Goal: Task Accomplishment & Management: Manage account settings

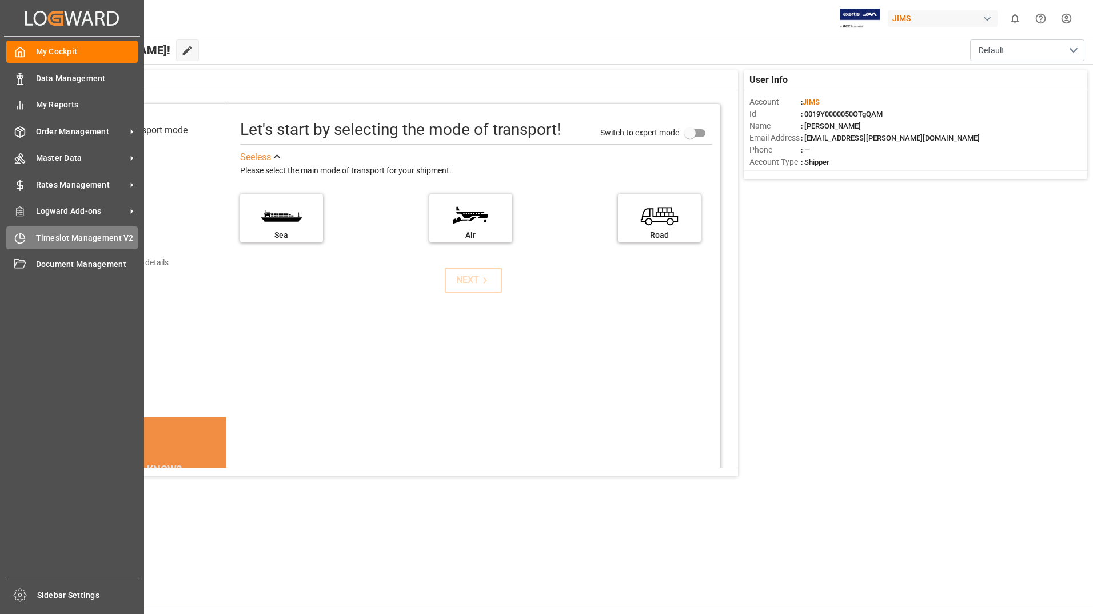
click at [55, 238] on span "Timeslot Management V2" at bounding box center [87, 238] width 102 height 12
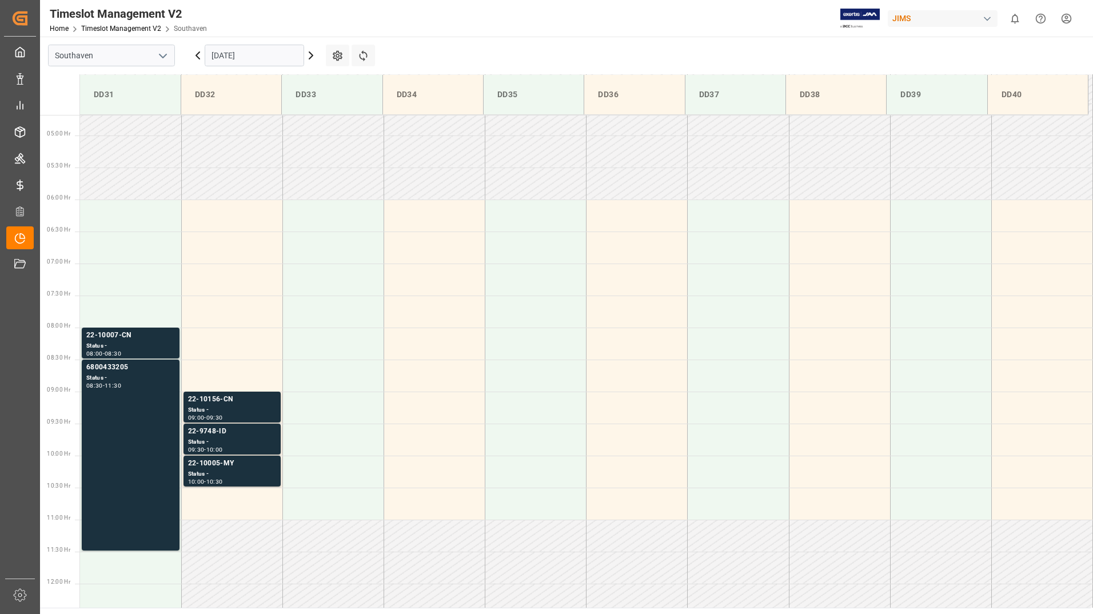
scroll to position [313, 0]
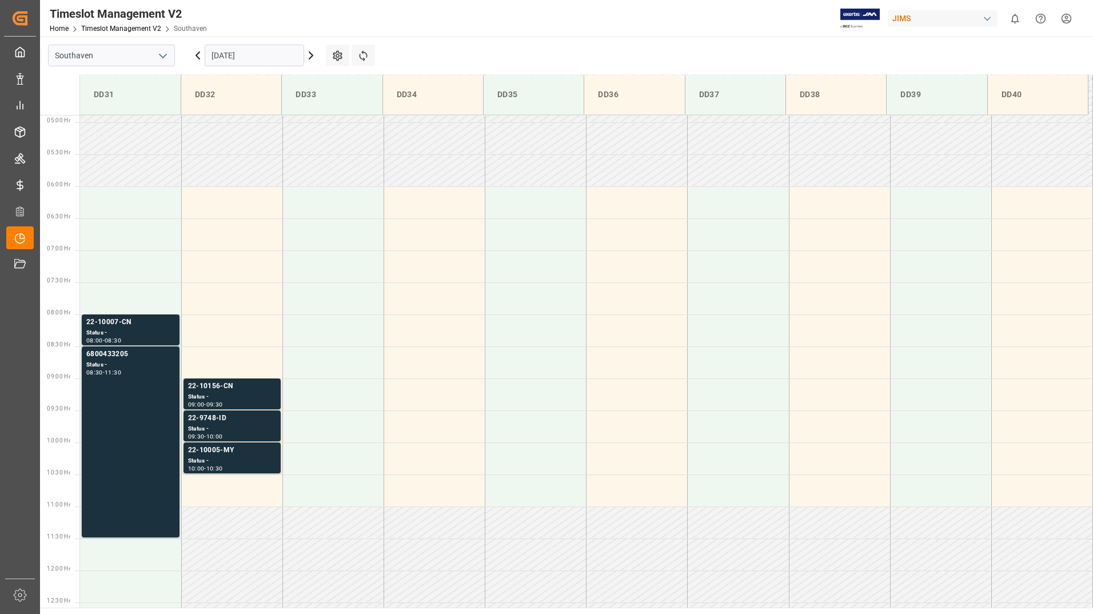
click at [266, 48] on input "[DATE]" at bounding box center [254, 56] width 99 height 22
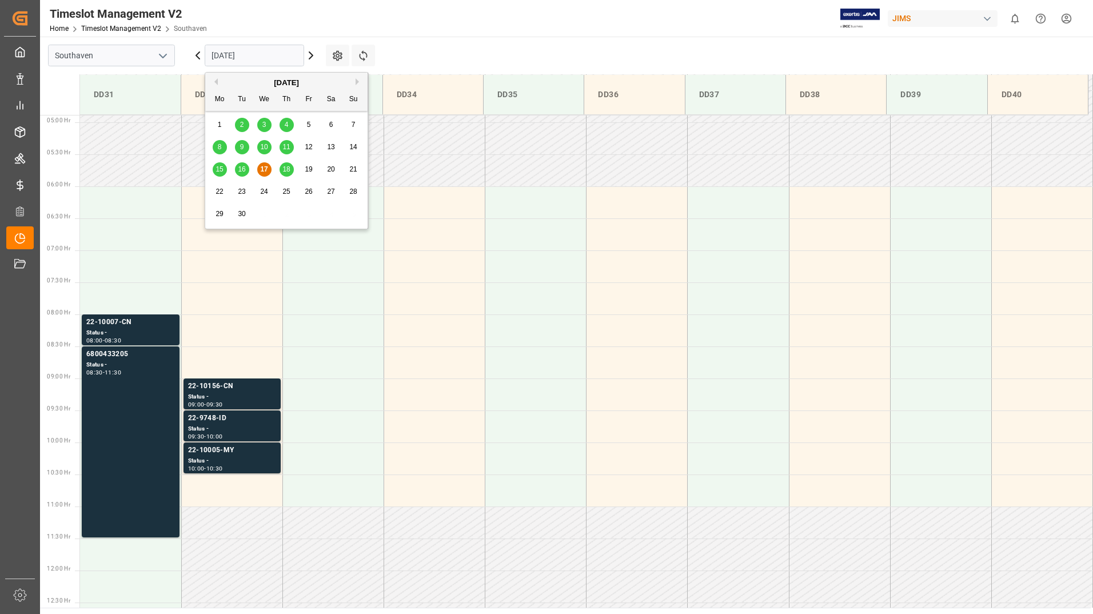
click at [286, 168] on span "18" at bounding box center [285, 169] width 7 height 8
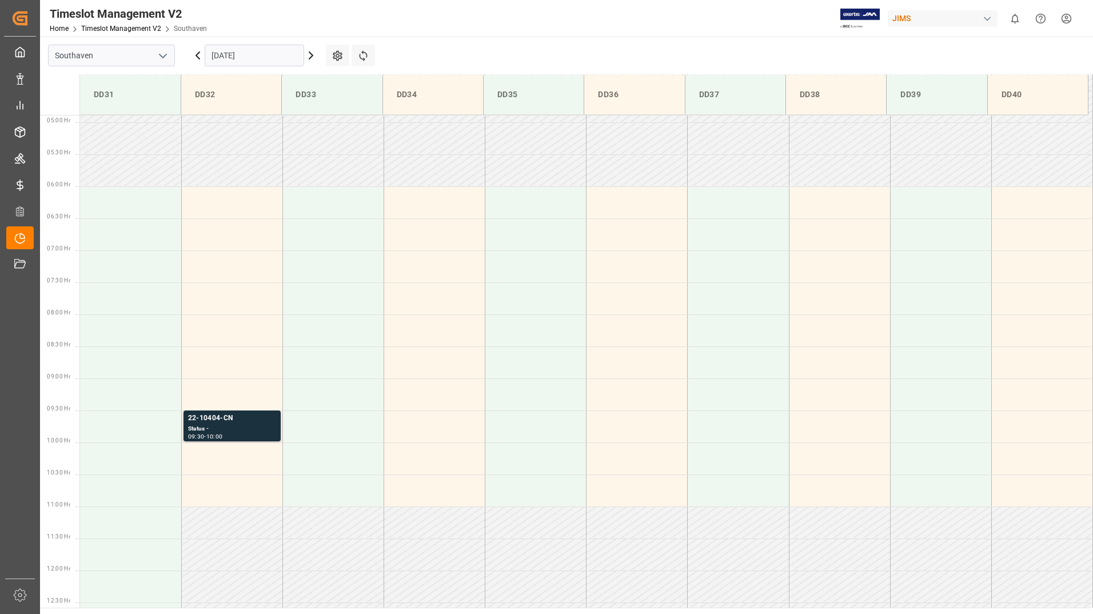
click at [268, 65] on input "[DATE]" at bounding box center [254, 56] width 99 height 22
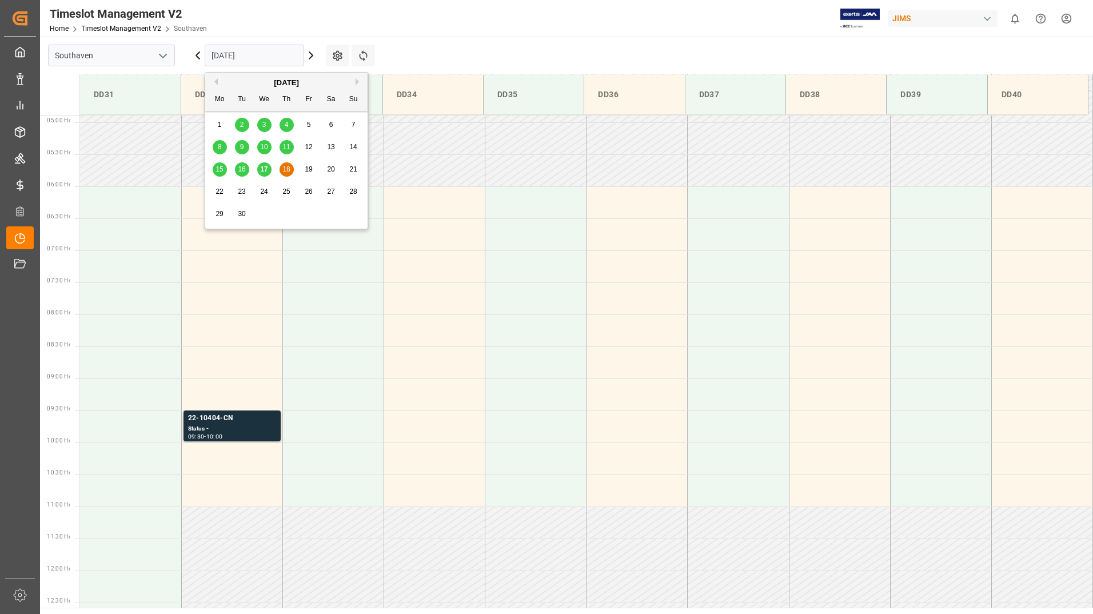
click at [263, 164] on div "17" at bounding box center [264, 170] width 14 height 14
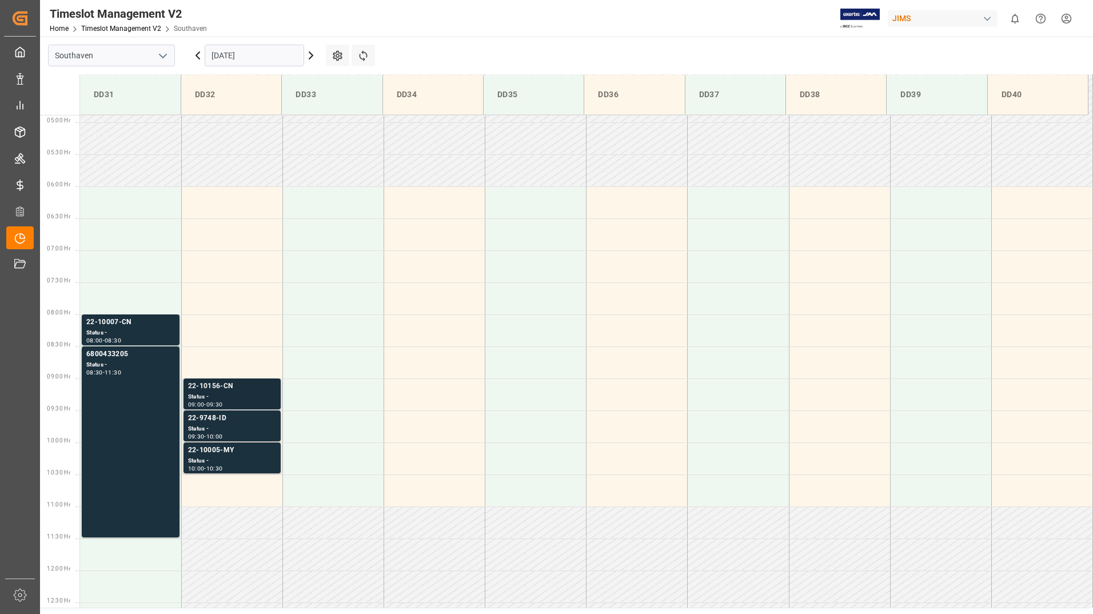
click at [271, 399] on div "Status -" at bounding box center [232, 397] width 88 height 10
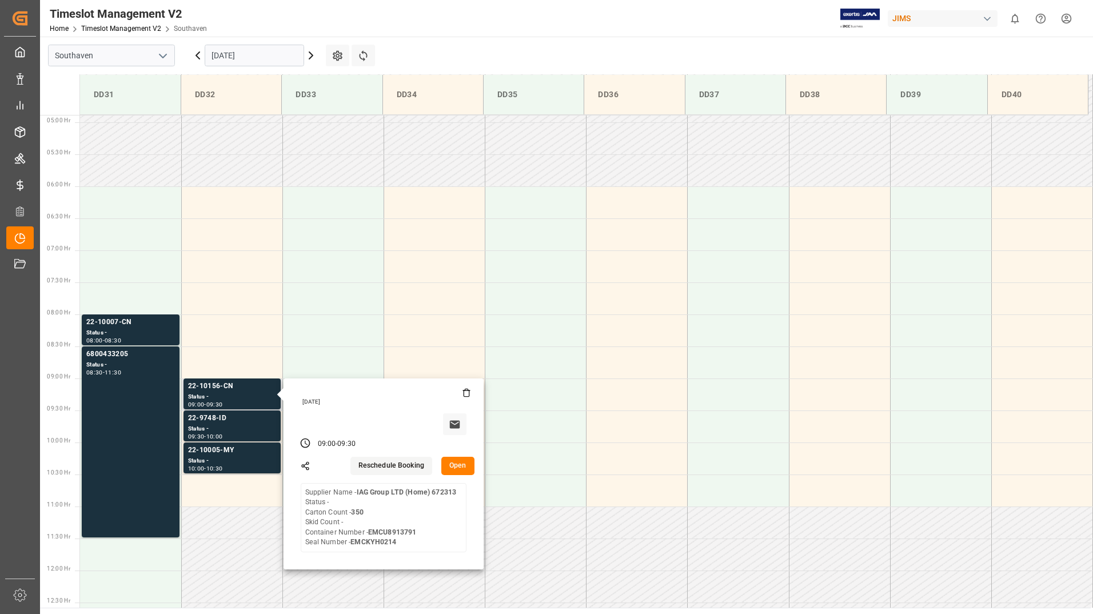
click at [459, 468] on button "Open" at bounding box center [457, 466] width 33 height 18
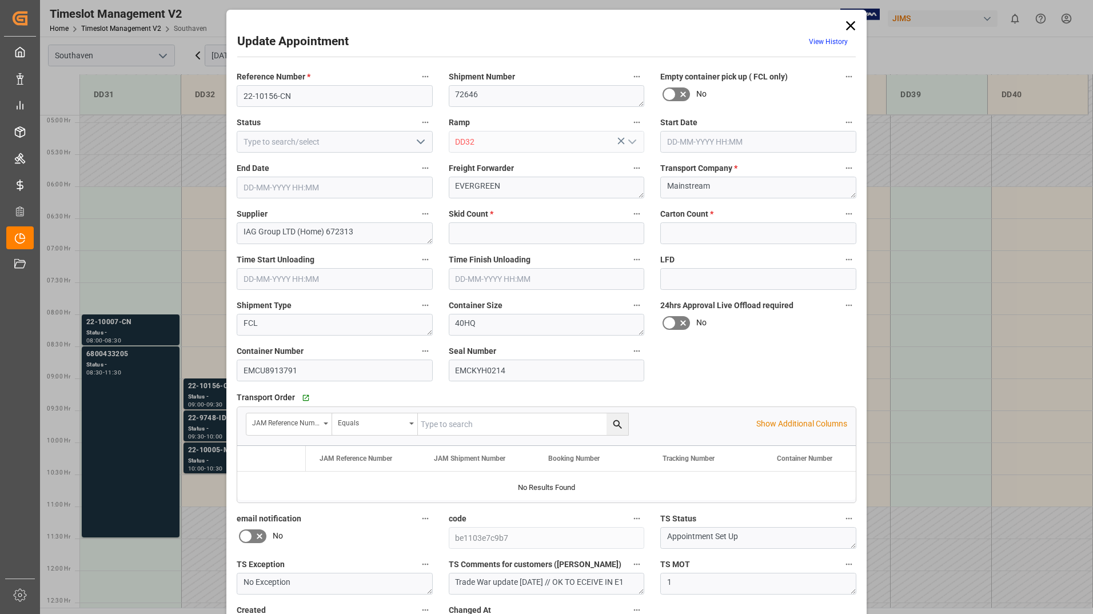
type input "0"
type input "350"
type input "[DATE] 09:00"
type input "[DATE] 09:30"
type input "[DATE] 15:02"
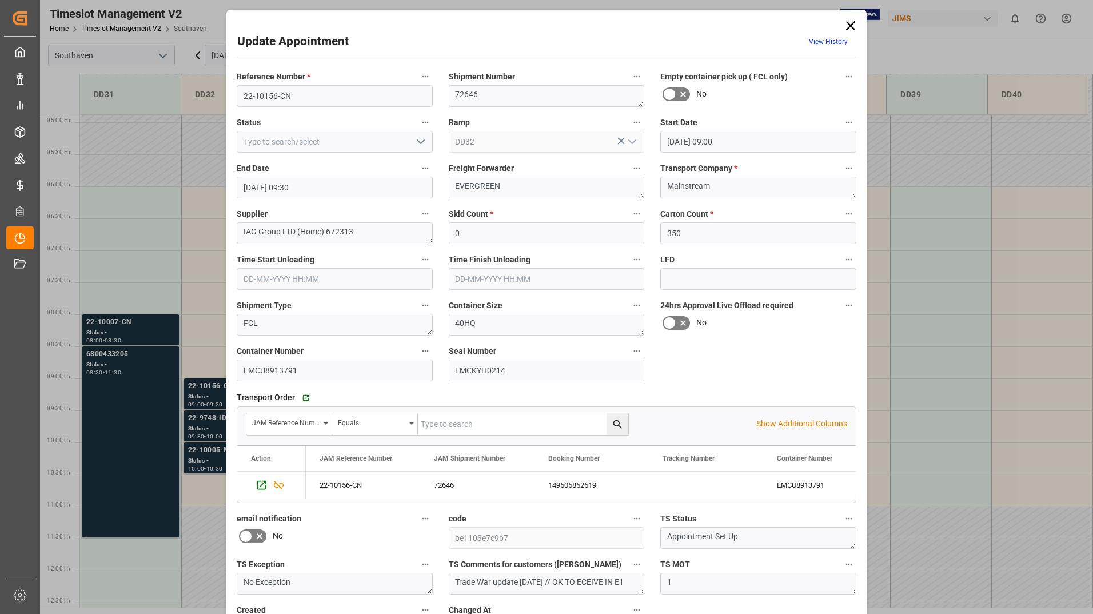
click at [526, 25] on icon at bounding box center [851, 26] width 16 height 16
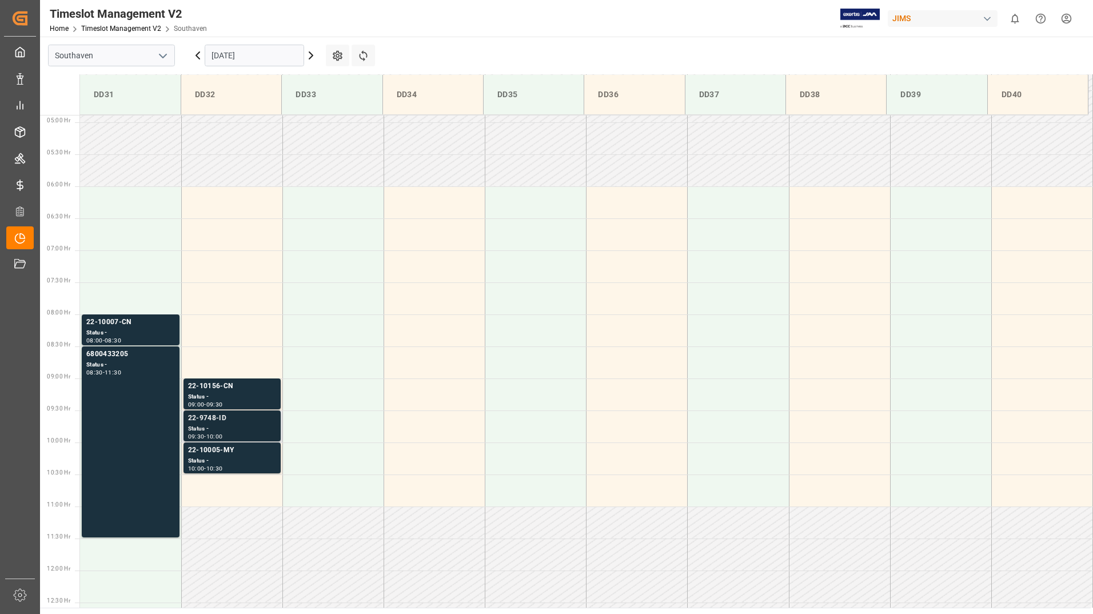
click at [232, 416] on div "22-9748-ID" at bounding box center [232, 418] width 88 height 11
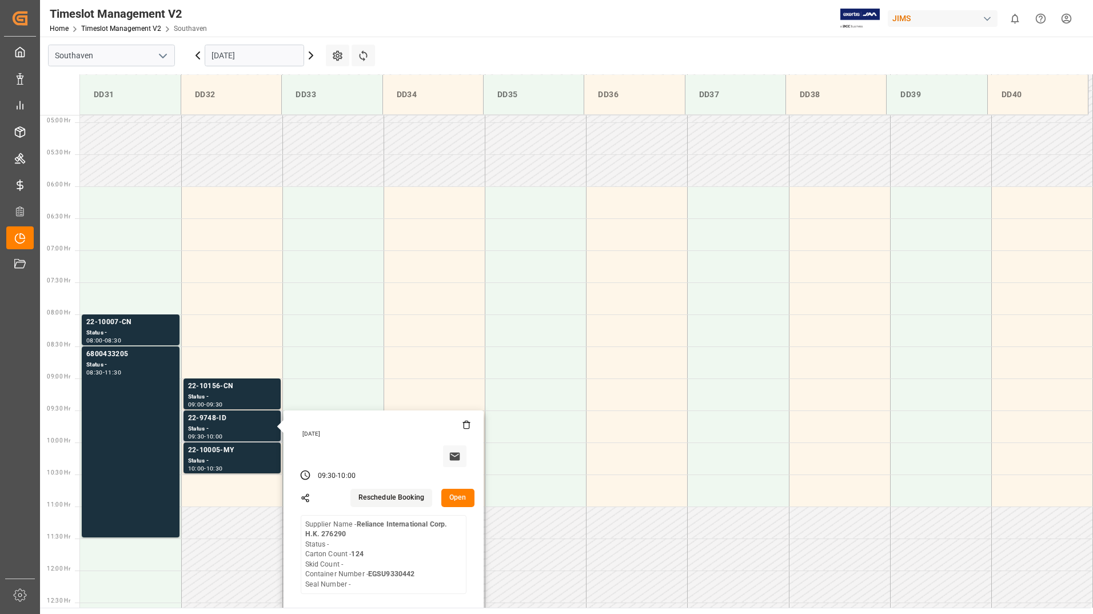
click at [456, 497] on button "Open" at bounding box center [457, 498] width 33 height 18
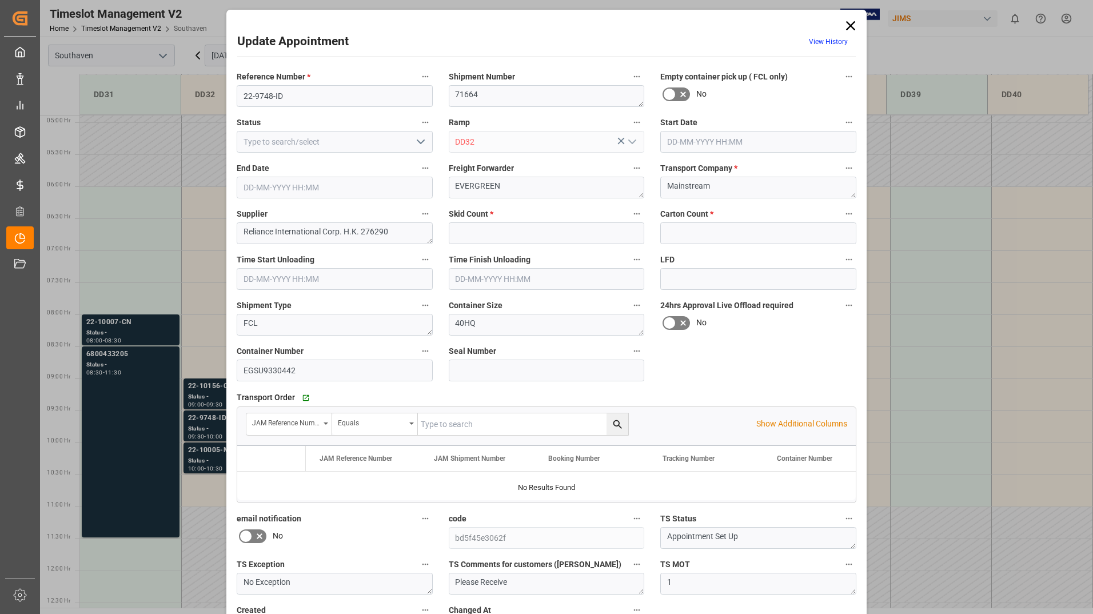
type input "0"
type input "124"
type input "[DATE] 09:30"
type input "[DATE] 10:00"
type input "[DATE] 15:00"
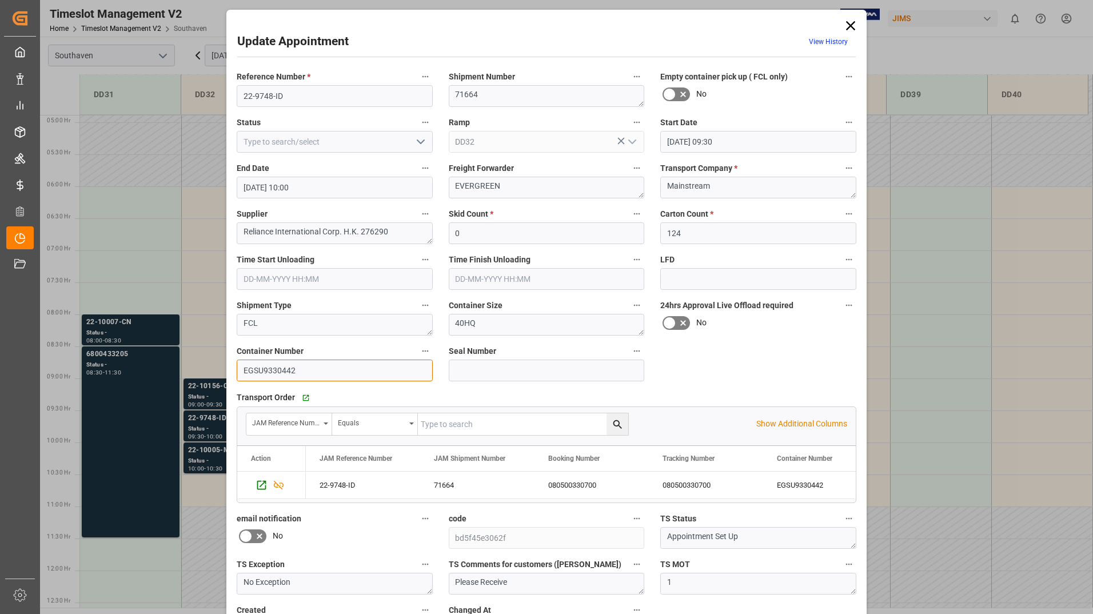
drag, startPoint x: 241, startPoint y: 368, endPoint x: 300, endPoint y: 373, distance: 59.1
click at [300, 373] on input "EGSU9330442" at bounding box center [335, 371] width 196 height 22
click at [526, 25] on icon at bounding box center [850, 25] width 9 height 9
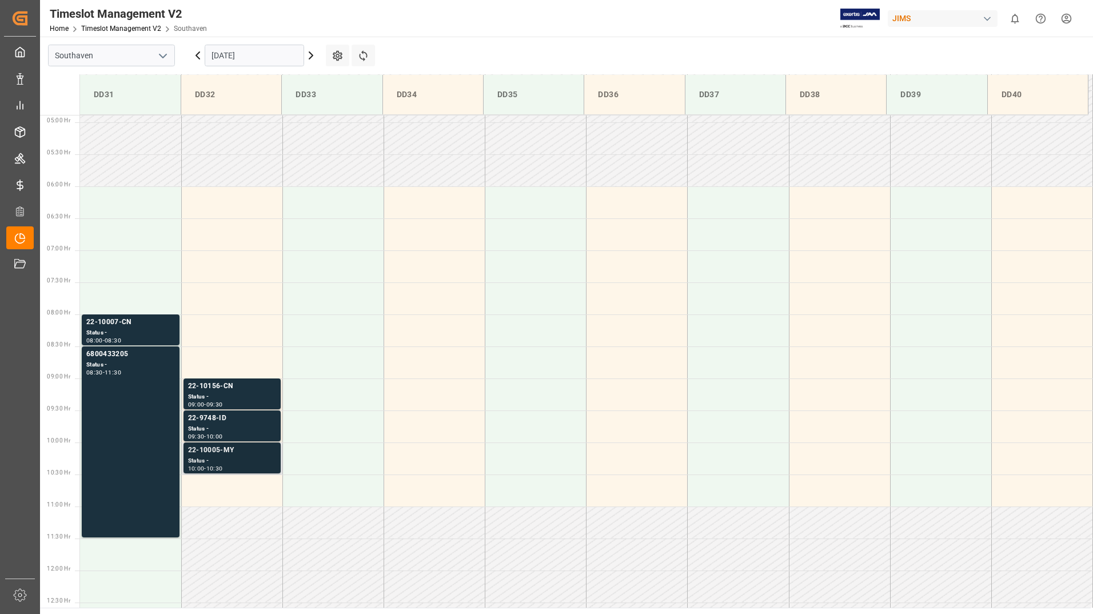
click at [243, 454] on div "22-10005-MY" at bounding box center [232, 450] width 88 height 11
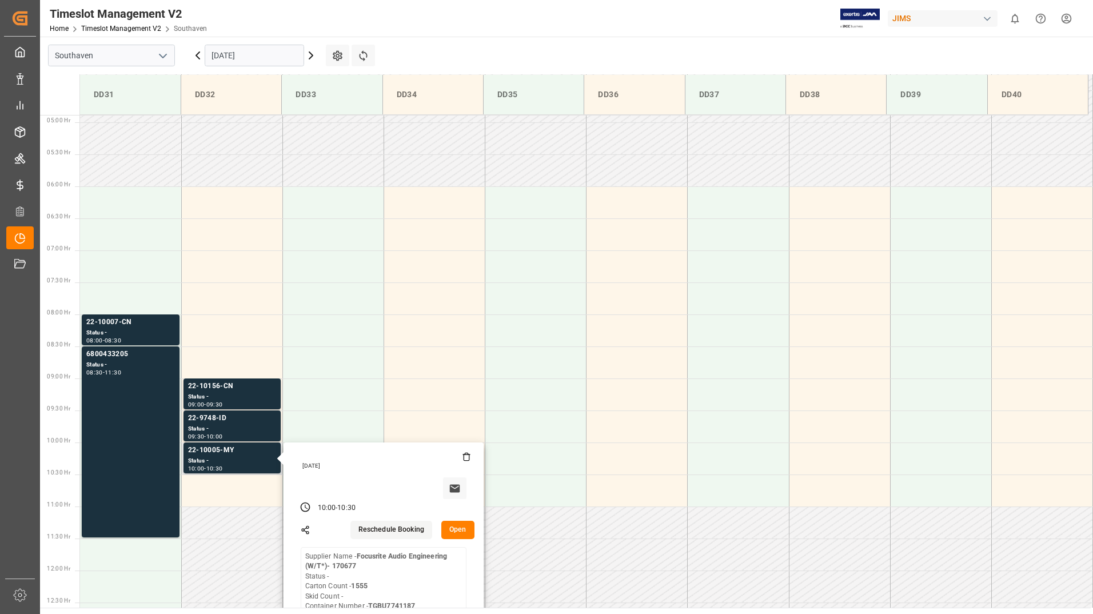
click at [457, 528] on button "Open" at bounding box center [457, 530] width 33 height 18
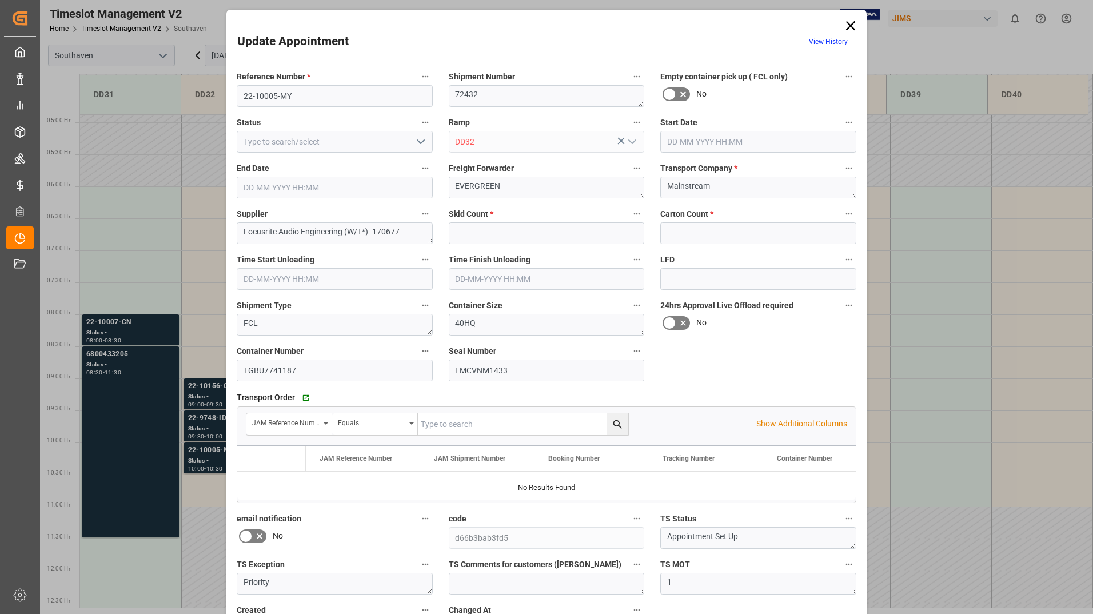
type input "0"
type input "1555"
type input "[DATE] 10:00"
type input "[DATE] 10:30"
type input "[DATE] 14:48"
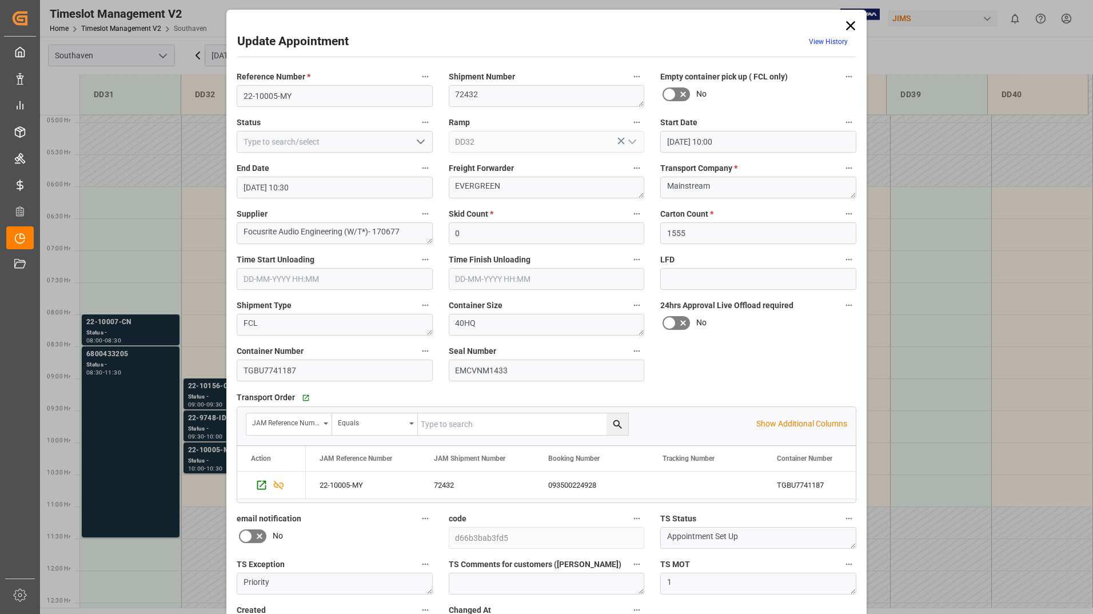
click at [526, 18] on icon at bounding box center [851, 26] width 16 height 16
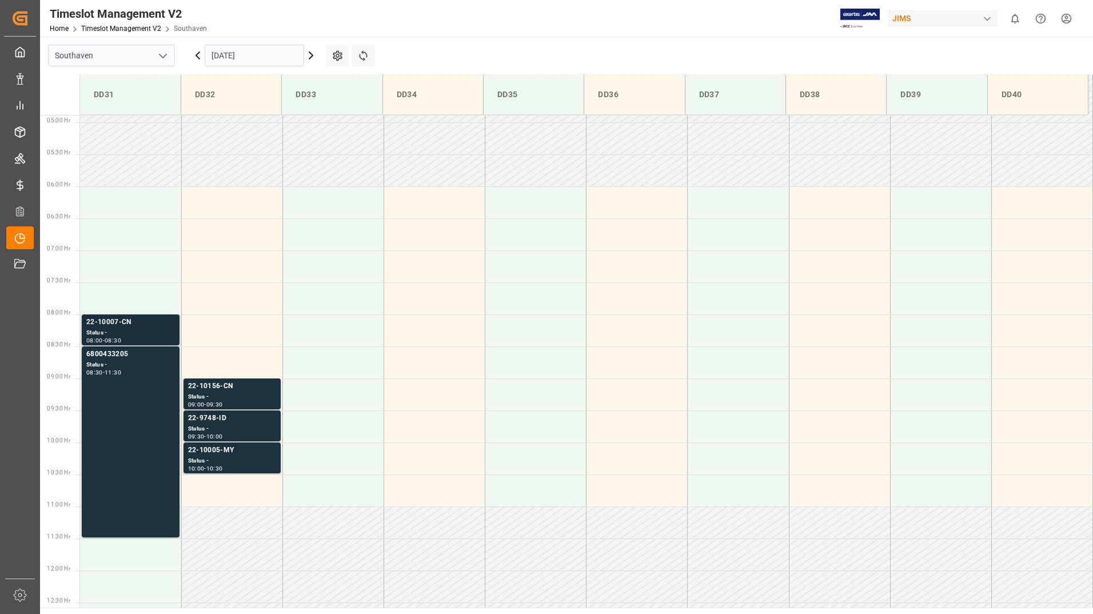
click at [147, 338] on div "08:00 - 08:30" at bounding box center [130, 341] width 89 height 6
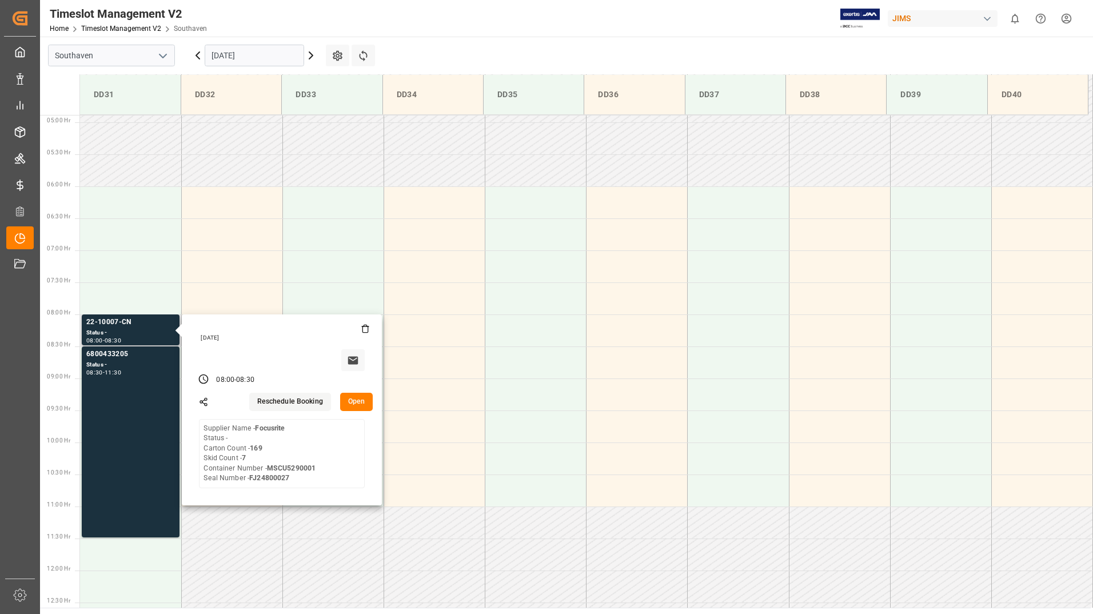
click at [360, 405] on button "Open" at bounding box center [356, 402] width 33 height 18
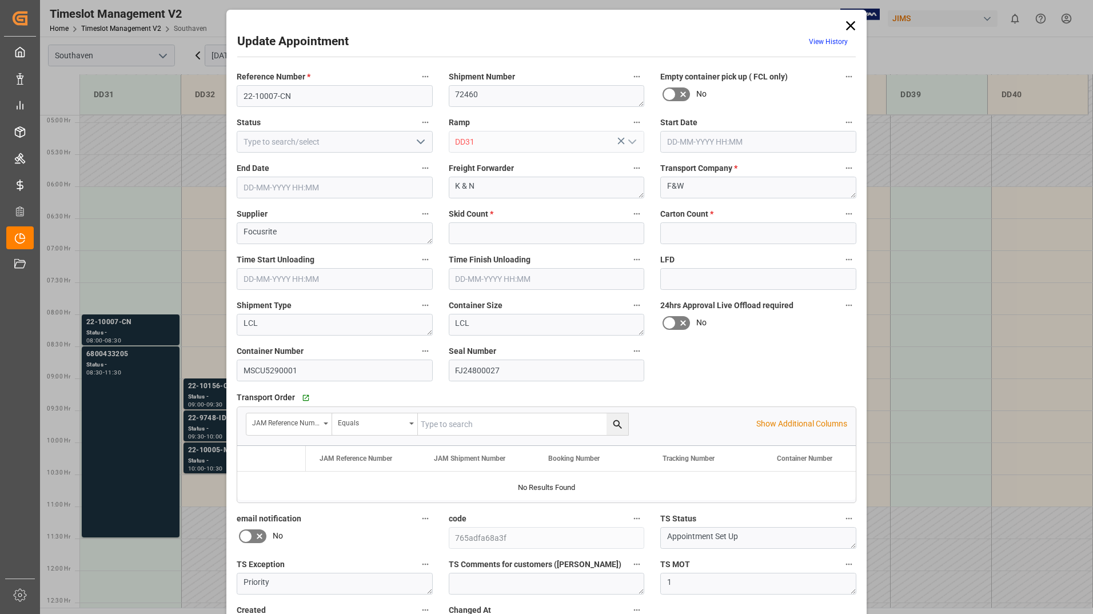
type input "7"
type input "169"
type input "[DATE] 08:00"
type input "[DATE] 08:30"
type input "[DATE] 13:55"
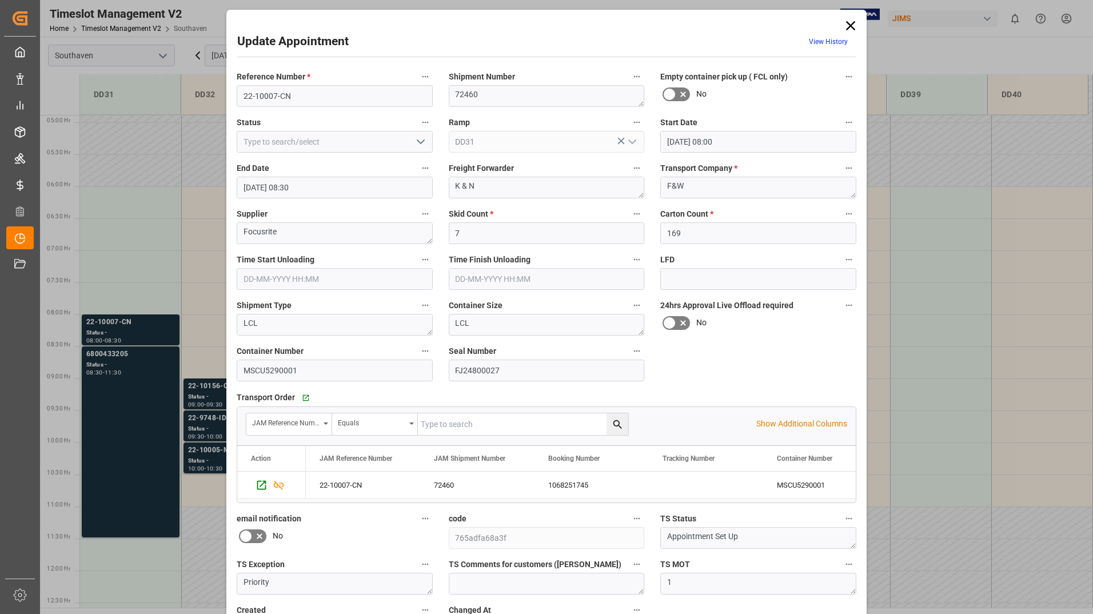
click at [526, 27] on icon at bounding box center [851, 26] width 16 height 16
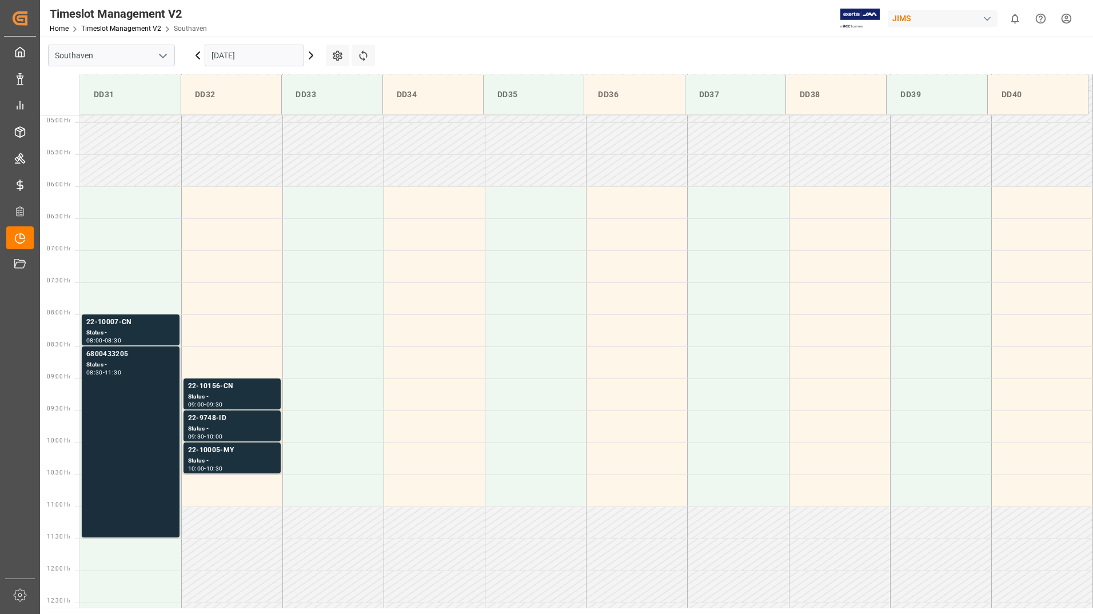
click at [127, 388] on div "6800433205 Status - 08:30 - 11:30" at bounding box center [130, 442] width 89 height 186
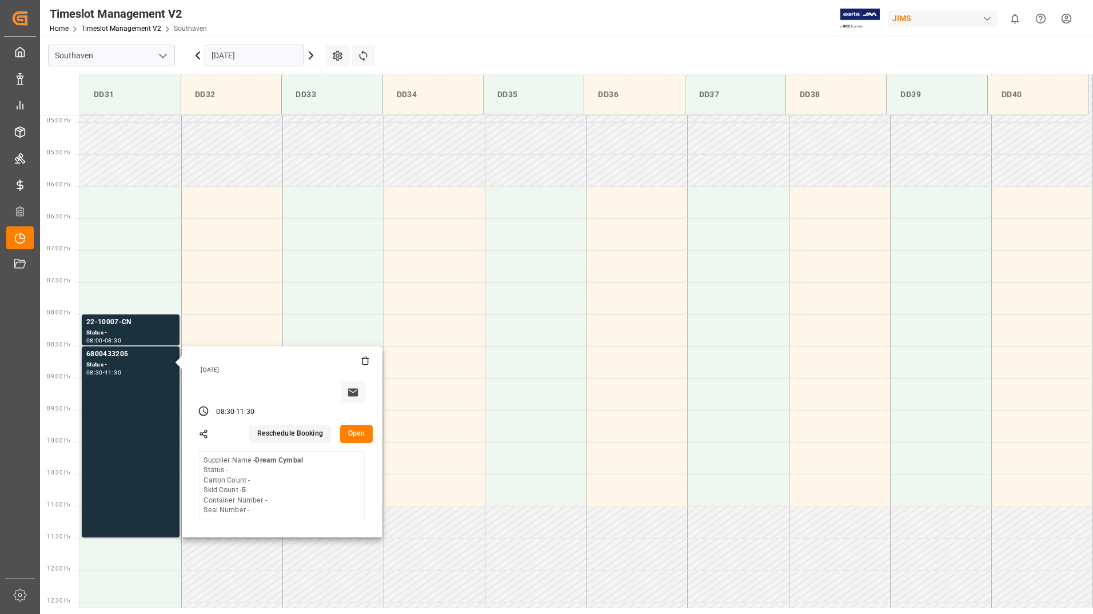
click at [352, 435] on button "Open" at bounding box center [356, 434] width 33 height 18
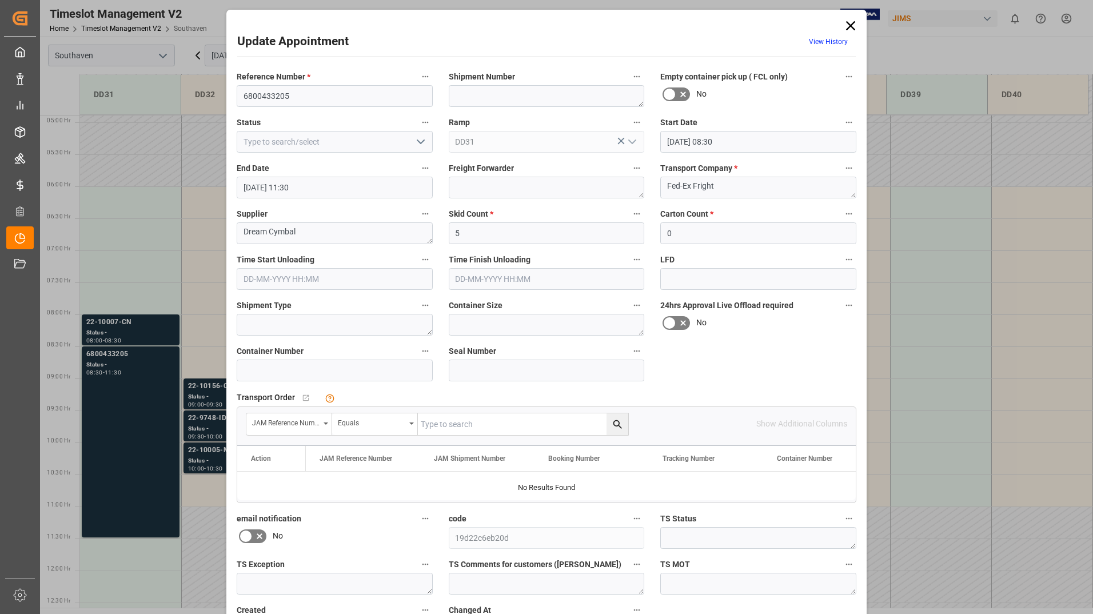
click at [526, 27] on icon at bounding box center [851, 26] width 16 height 16
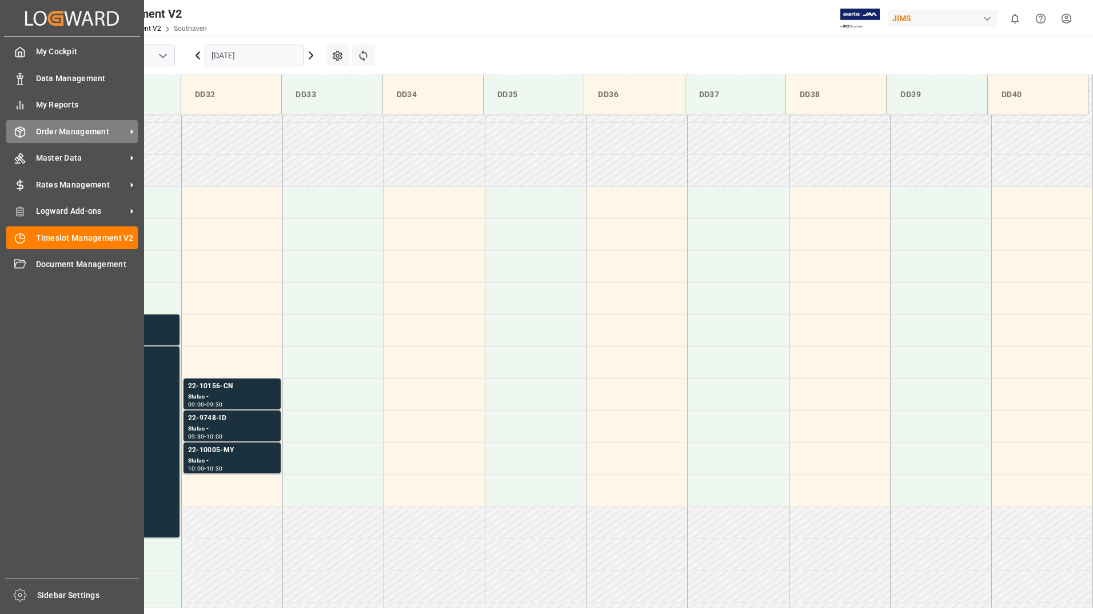
click at [55, 132] on span "Order Management" at bounding box center [81, 132] width 90 height 12
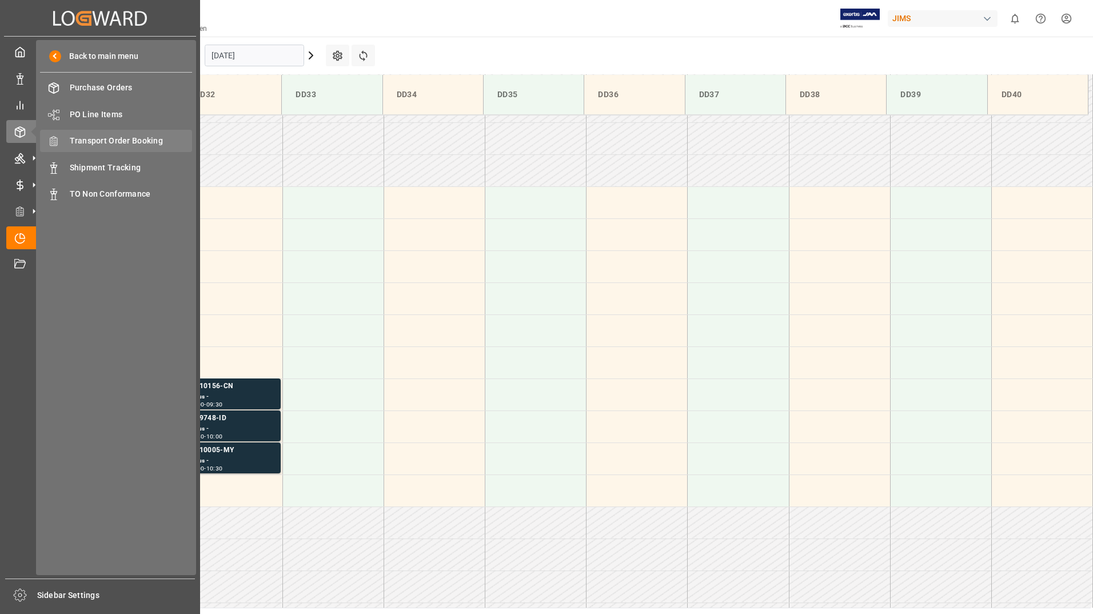
click at [138, 140] on span "Transport Order Booking" at bounding box center [131, 141] width 123 height 12
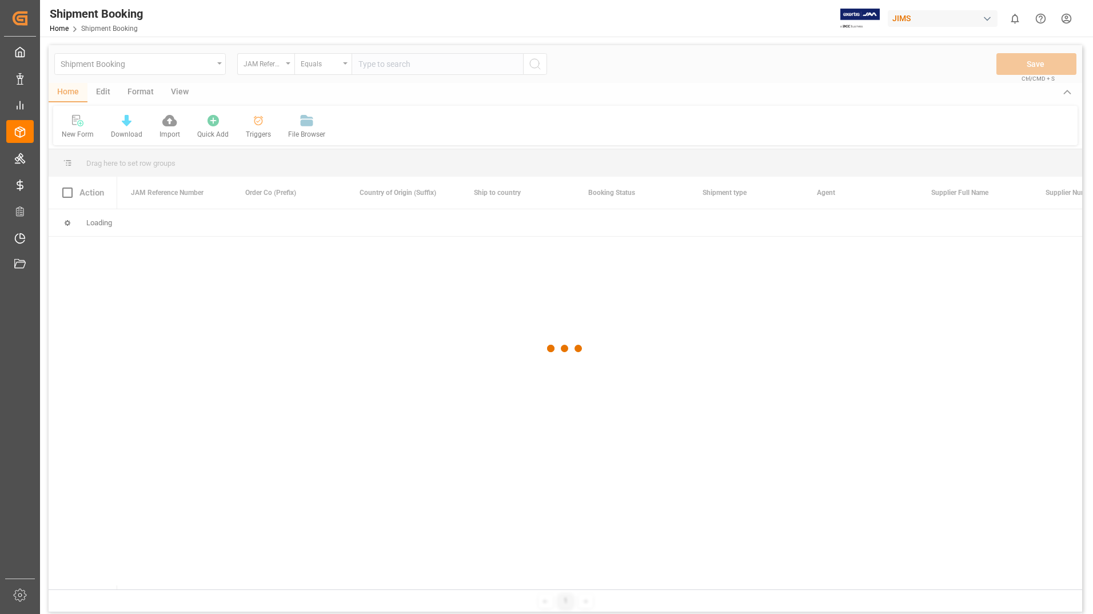
click at [396, 65] on div at bounding box center [566, 348] width 1034 height 607
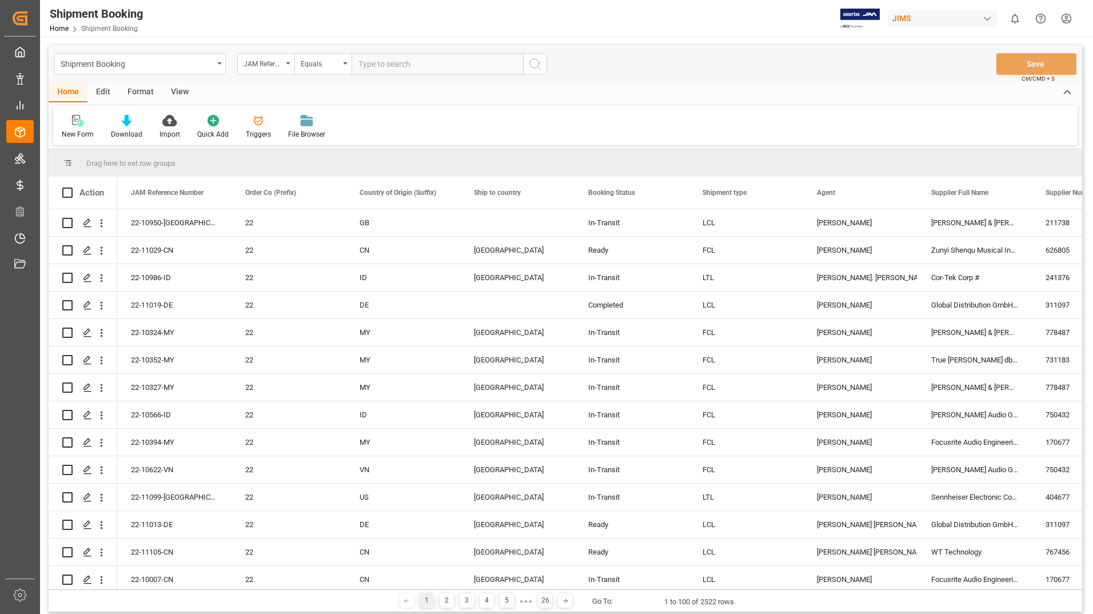
click at [396, 62] on input "text" at bounding box center [438, 64] width 172 height 22
type input "22-10005-my"
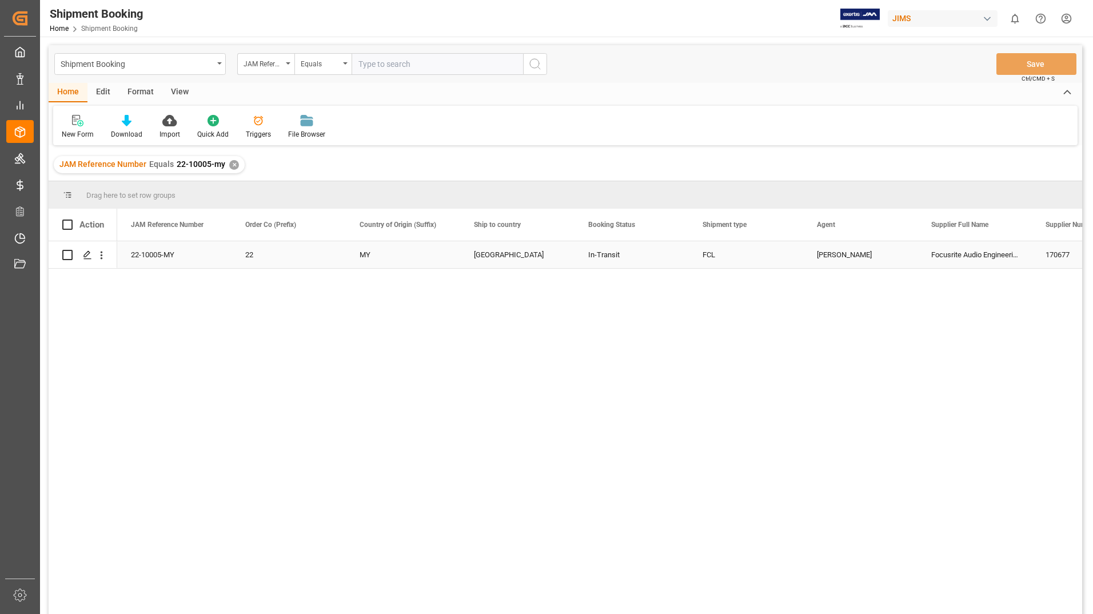
click at [68, 256] on input "Press Space to toggle row selection (unchecked)" at bounding box center [67, 255] width 10 height 10
checkbox input "true"
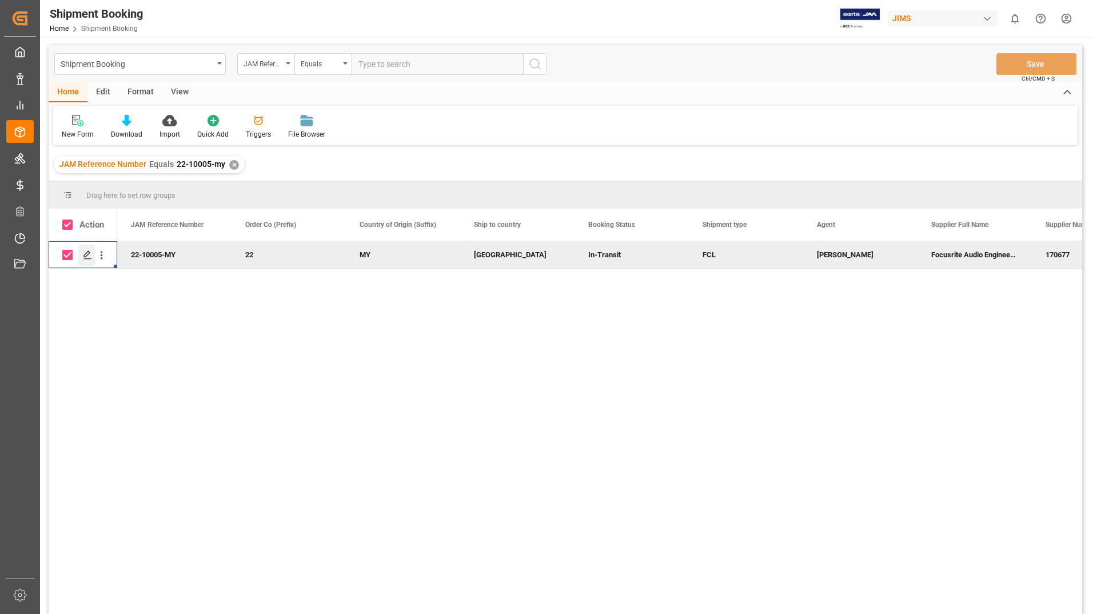
click at [83, 253] on icon "Press SPACE to deselect this row." at bounding box center [87, 254] width 9 height 9
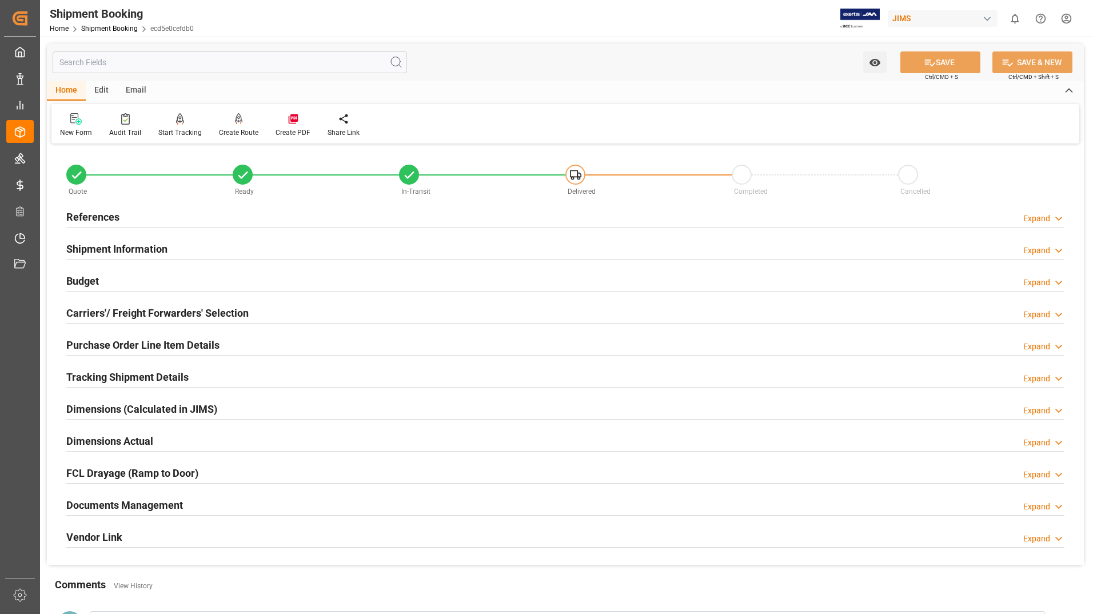
click at [158, 501] on h2 "Documents Management" at bounding box center [124, 504] width 117 height 15
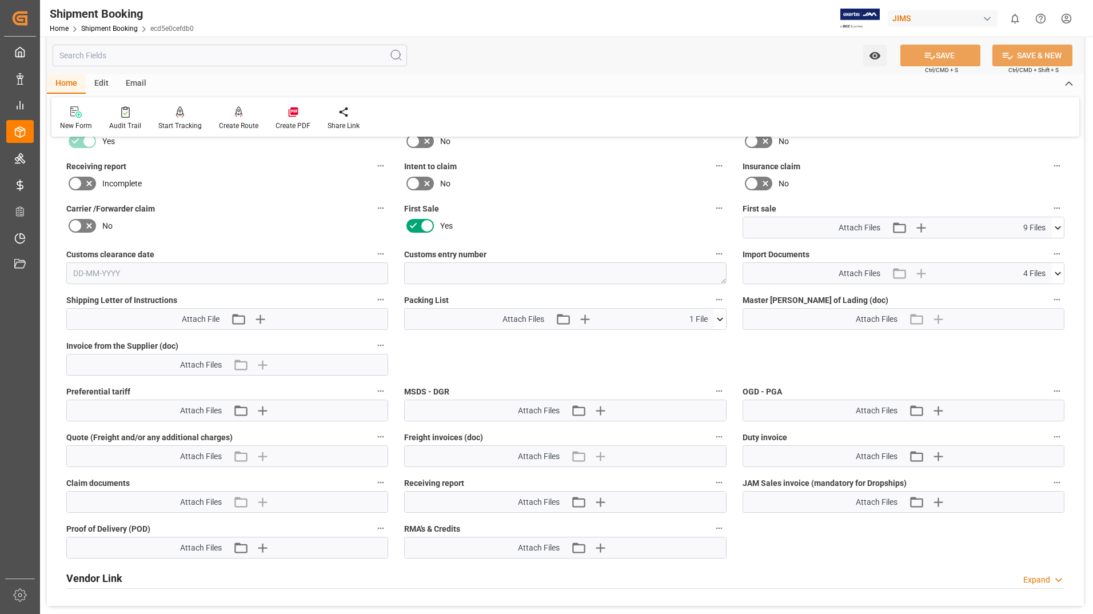
scroll to position [457, 0]
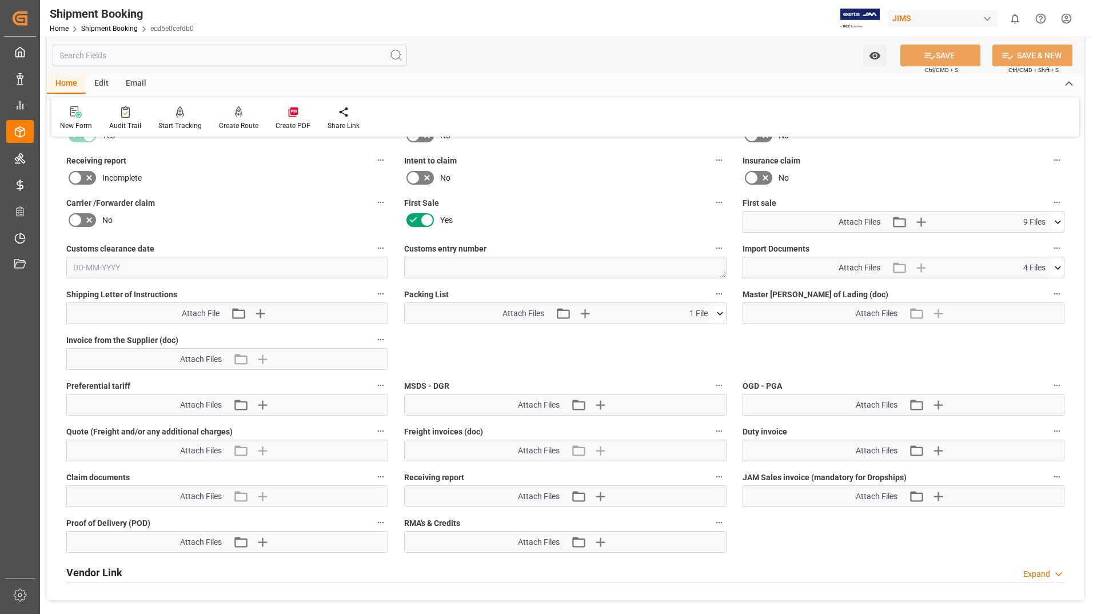
click at [526, 310] on icon at bounding box center [720, 314] width 12 height 12
click at [526, 334] on icon at bounding box center [714, 335] width 12 height 12
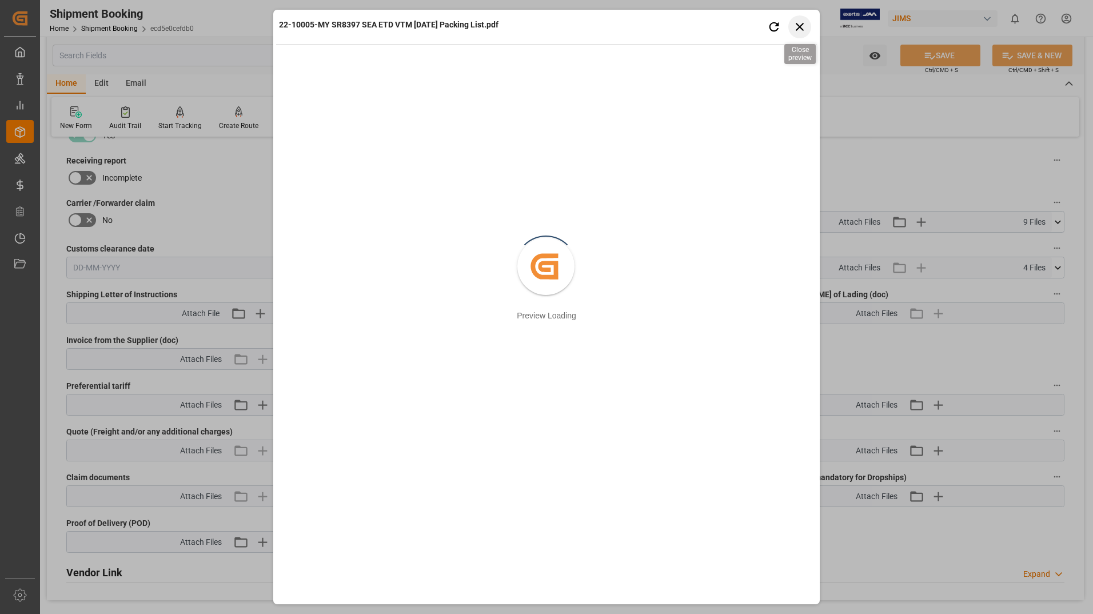
click at [526, 28] on icon "button" at bounding box center [800, 27] width 8 height 8
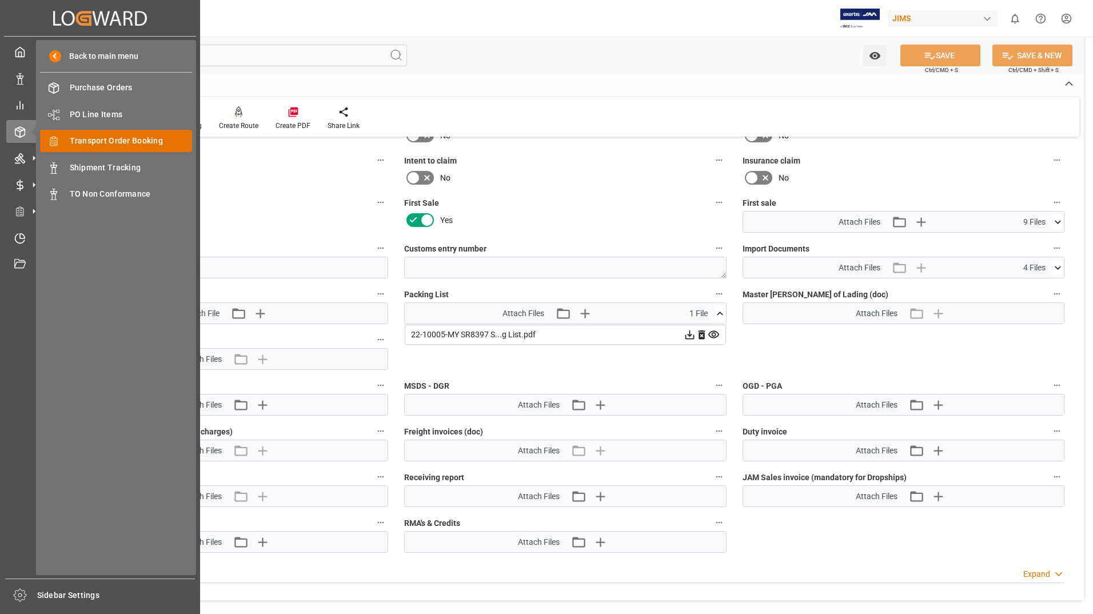
click at [97, 137] on span "Transport Order Booking" at bounding box center [131, 141] width 123 height 12
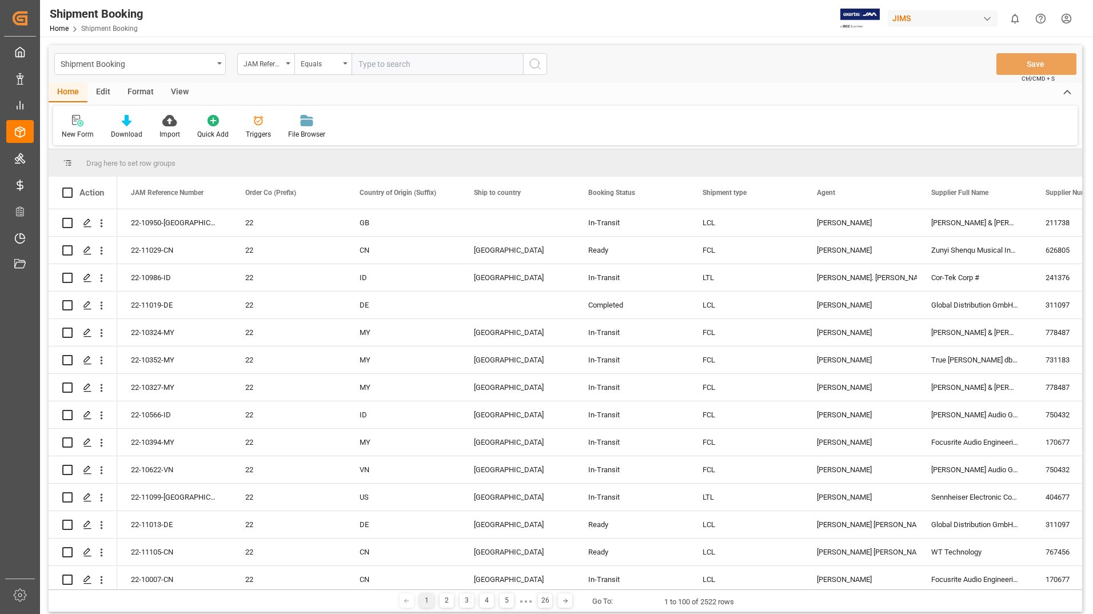
click at [367, 62] on input "text" at bounding box center [438, 64] width 172 height 22
type input "22-9748-ID"
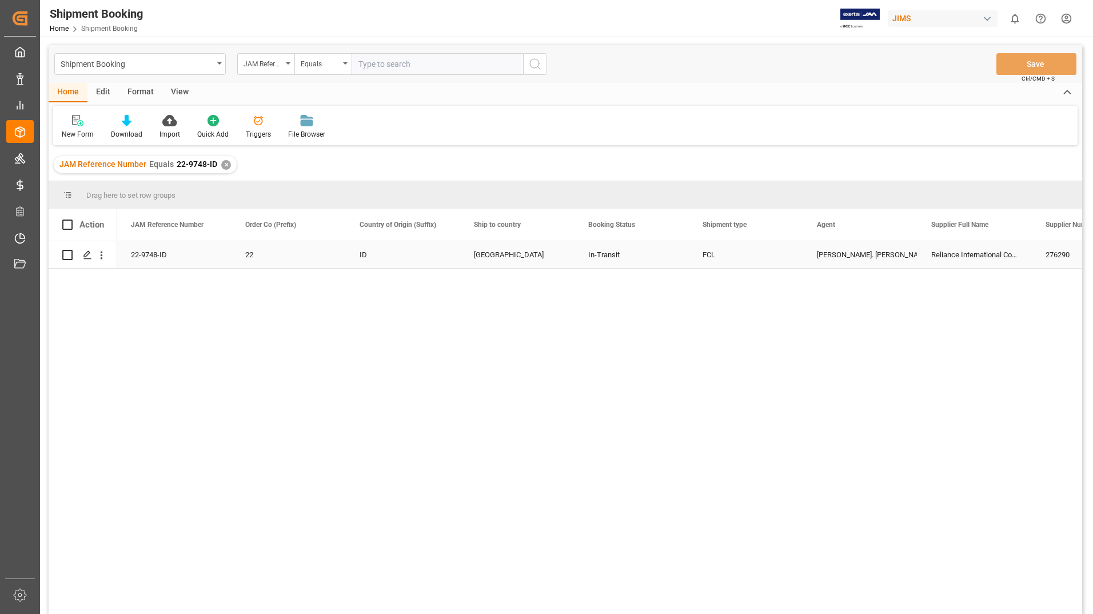
click at [65, 256] on input "Press Space to toggle row selection (unchecked)" at bounding box center [67, 255] width 10 height 10
checkbox input "true"
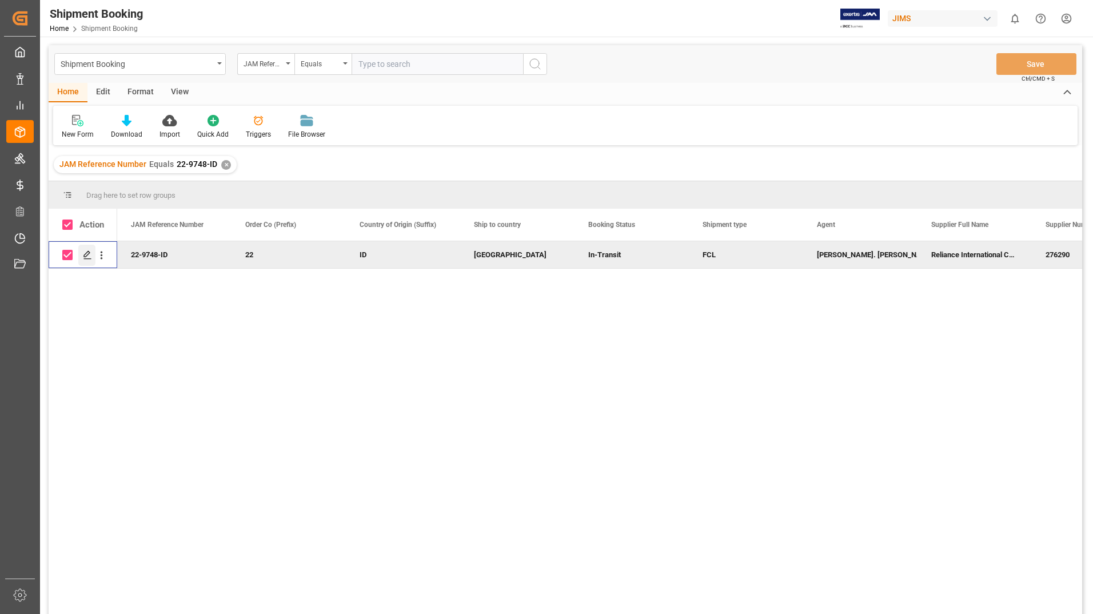
click at [91, 251] on icon "Press SPACE to deselect this row." at bounding box center [87, 254] width 9 height 9
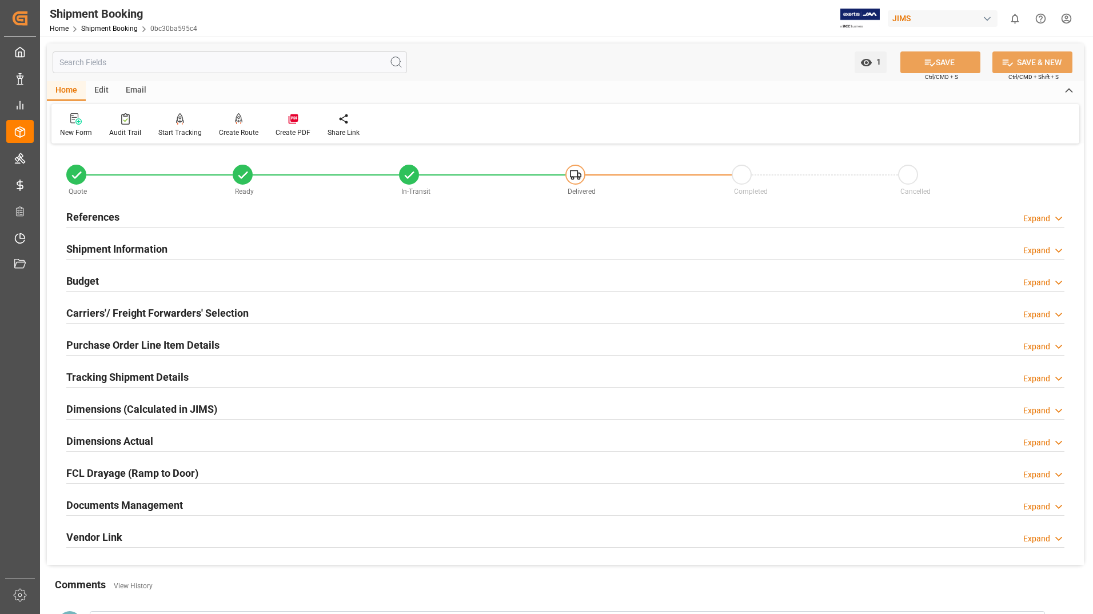
click at [176, 505] on h2 "Documents Management" at bounding box center [124, 504] width 117 height 15
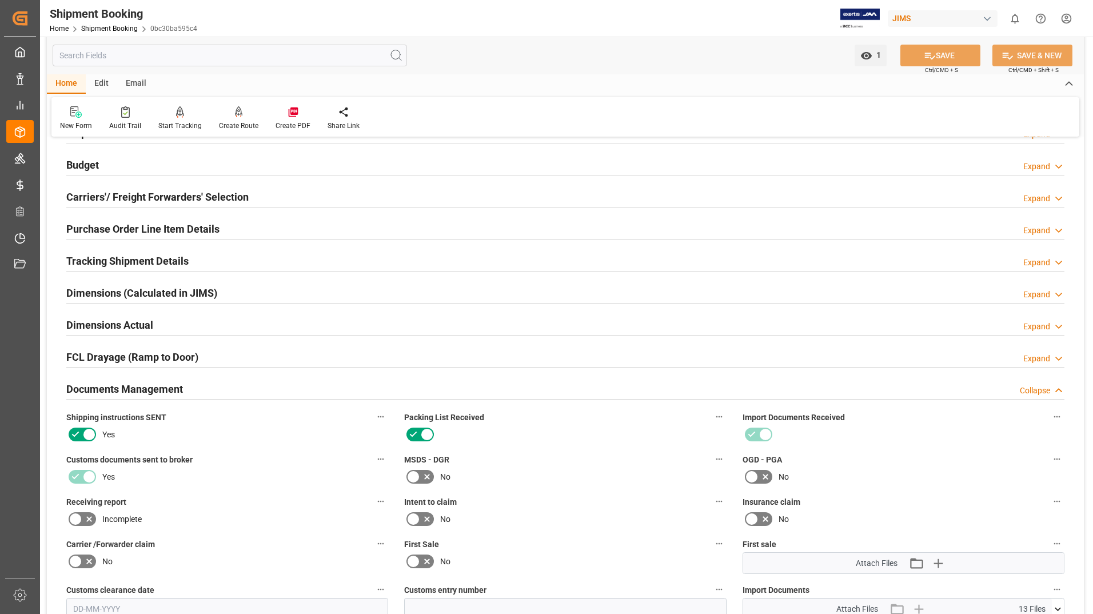
scroll to position [457, 0]
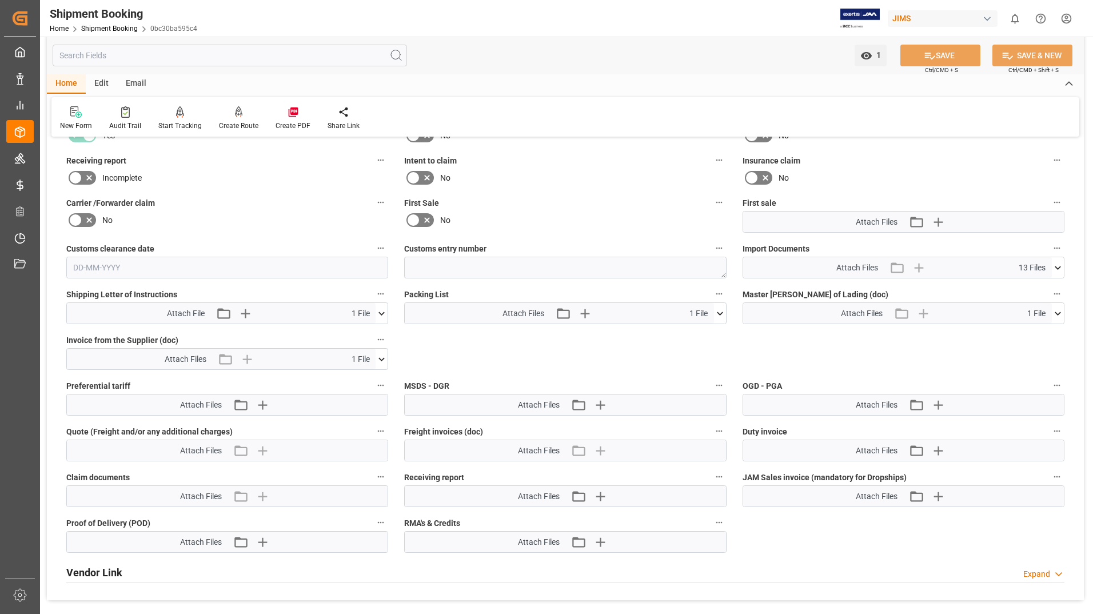
click at [526, 310] on icon at bounding box center [720, 314] width 12 height 12
click at [526, 336] on icon at bounding box center [714, 335] width 12 height 12
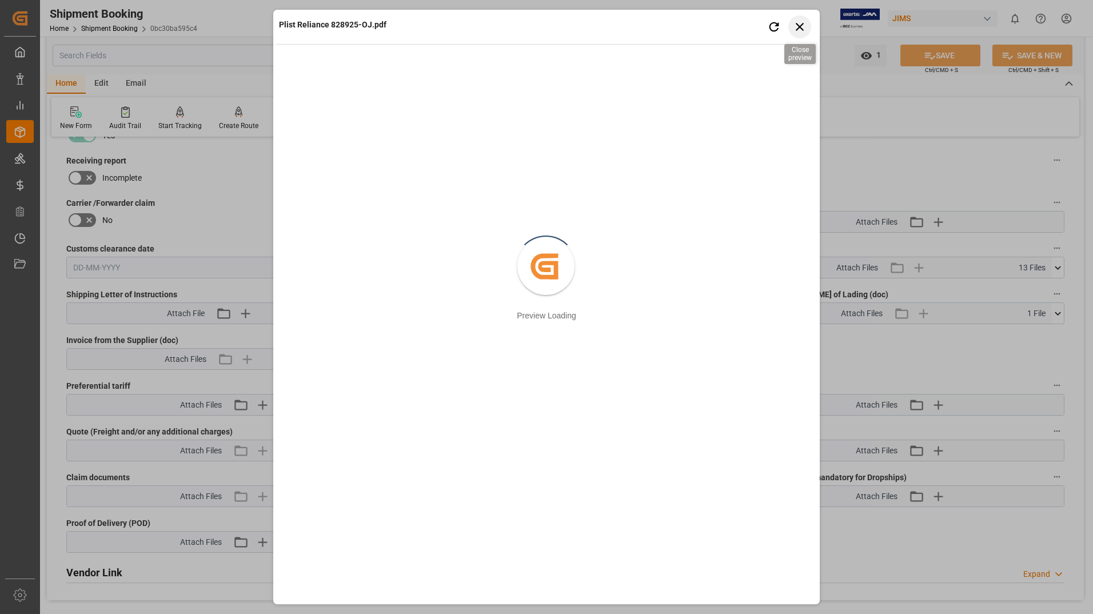
click at [526, 20] on icon "button" at bounding box center [800, 26] width 14 height 14
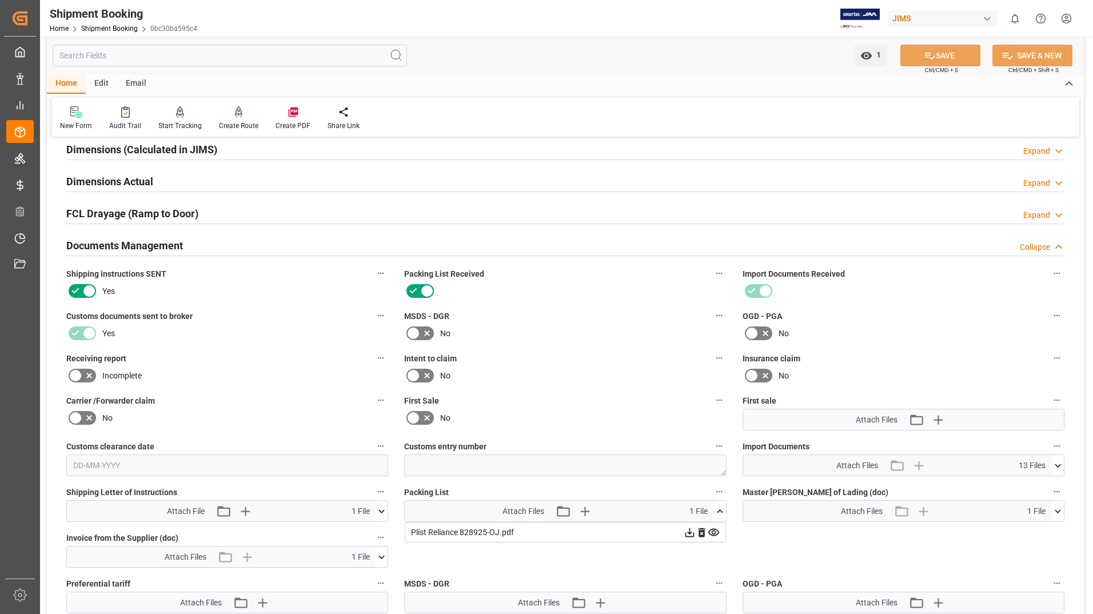
scroll to position [0, 0]
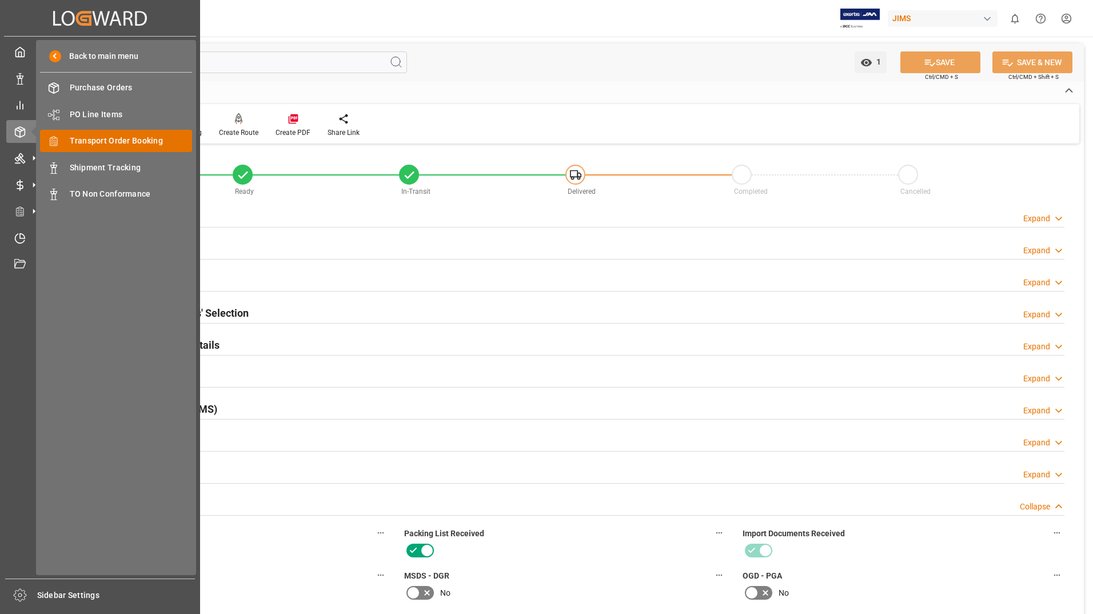
click at [91, 136] on span "Transport Order Booking" at bounding box center [131, 141] width 123 height 12
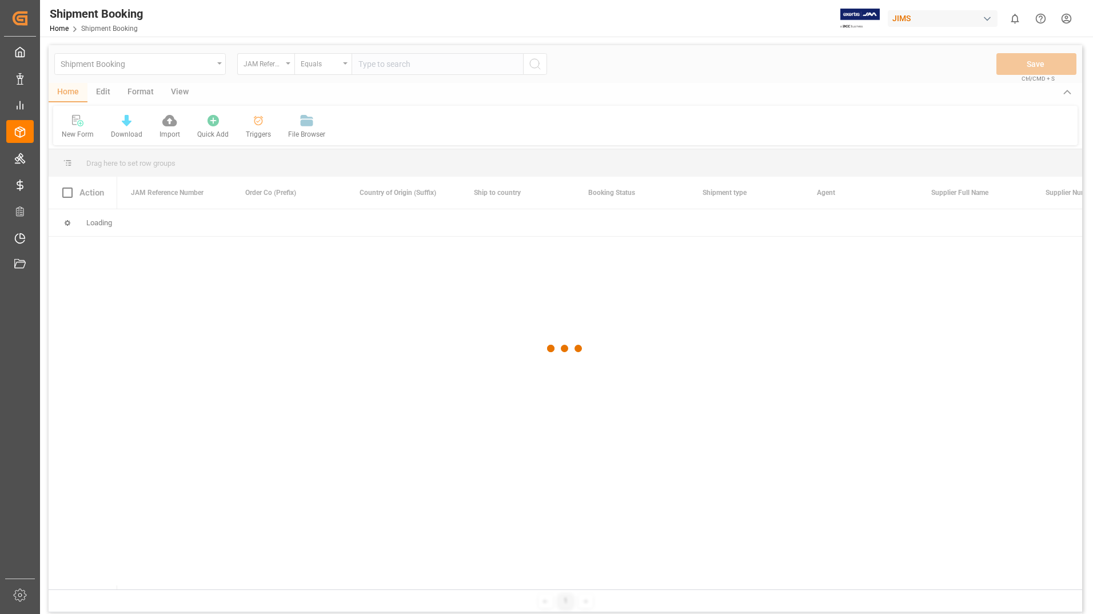
click at [397, 63] on div at bounding box center [566, 348] width 1034 height 607
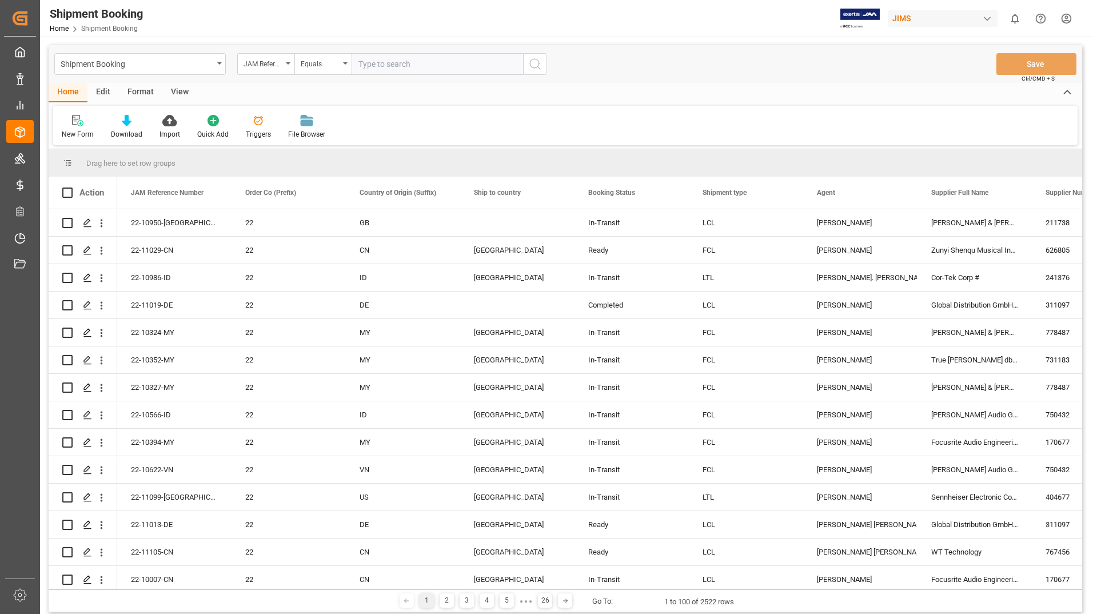
click at [406, 65] on input "text" at bounding box center [438, 64] width 172 height 22
type input "22-10156-CN"
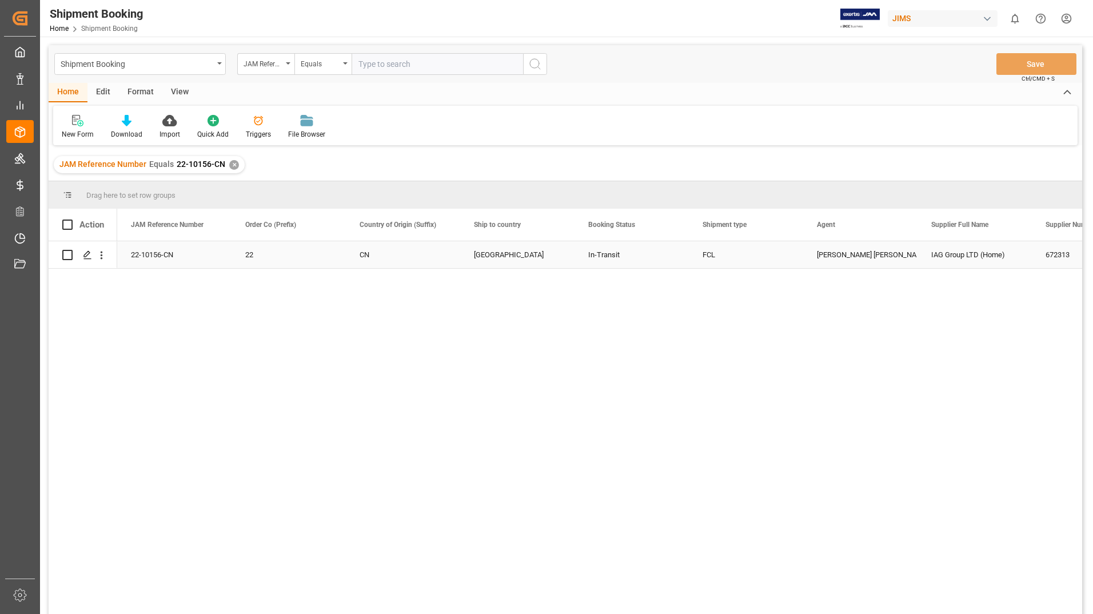
click at [67, 253] on input "Press Space to toggle row selection (unchecked)" at bounding box center [67, 255] width 10 height 10
checkbox input "true"
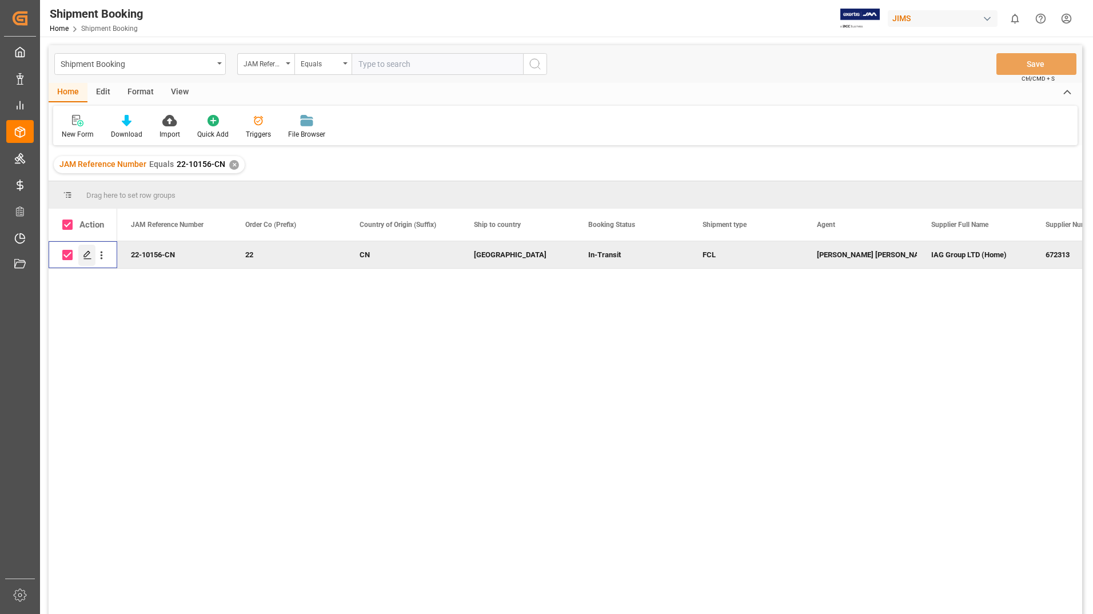
click at [85, 253] on icon "Press SPACE to deselect this row." at bounding box center [87, 254] width 9 height 9
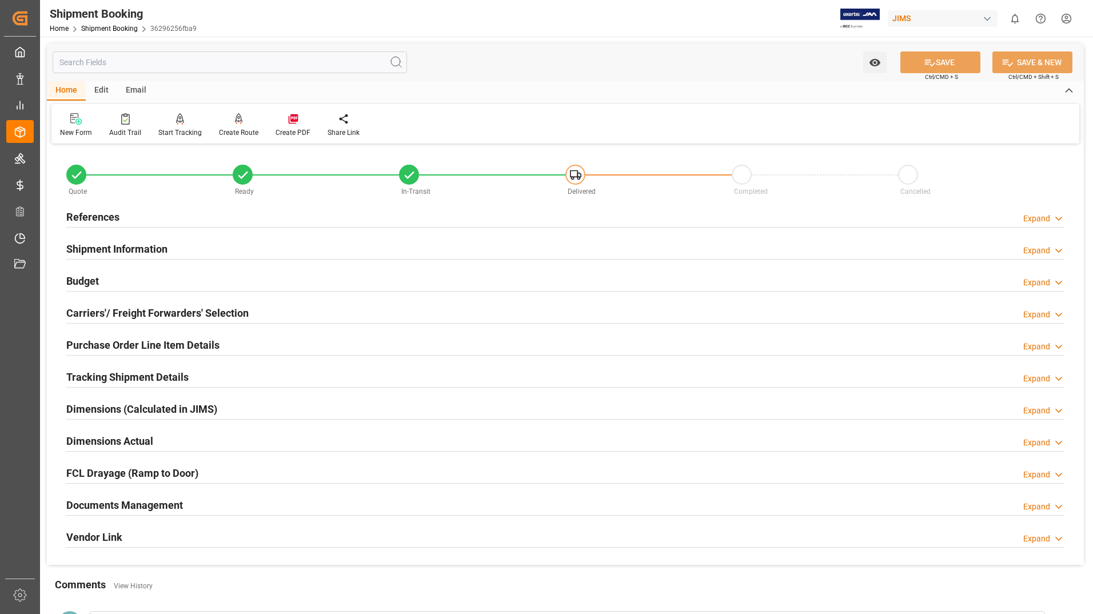
click at [107, 511] on h2 "Documents Management" at bounding box center [124, 504] width 117 height 15
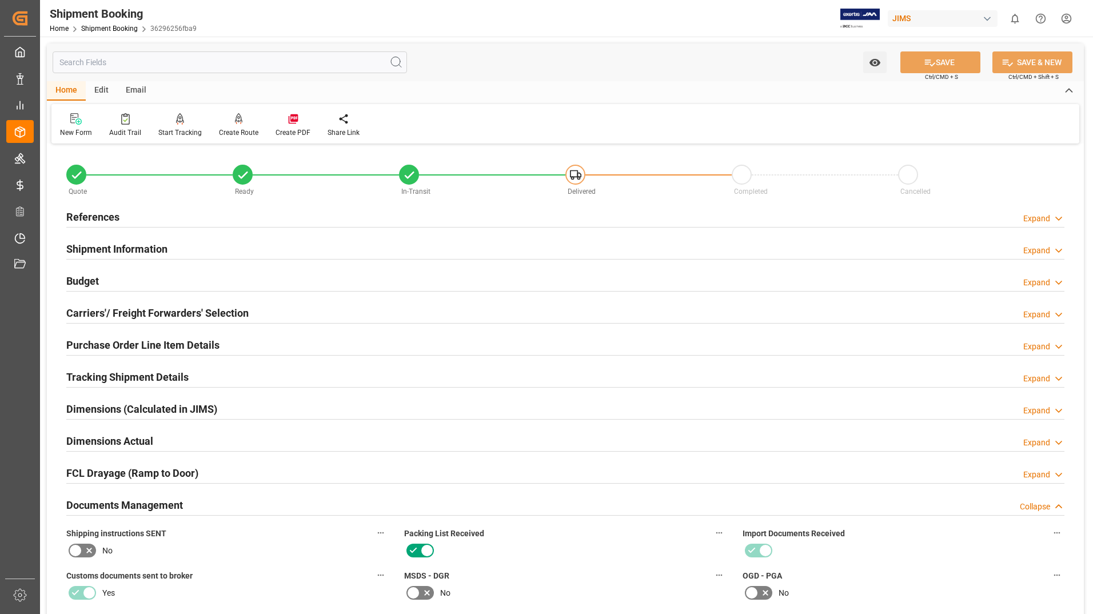
scroll to position [457, 0]
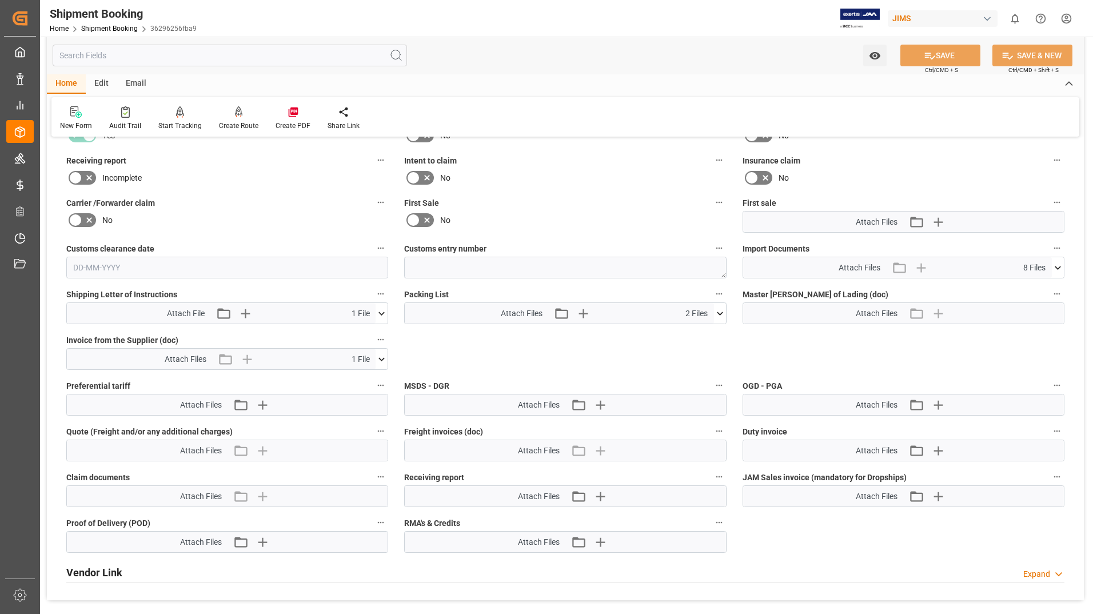
click at [526, 308] on icon at bounding box center [720, 314] width 12 height 12
click at [526, 333] on icon at bounding box center [713, 334] width 11 height 7
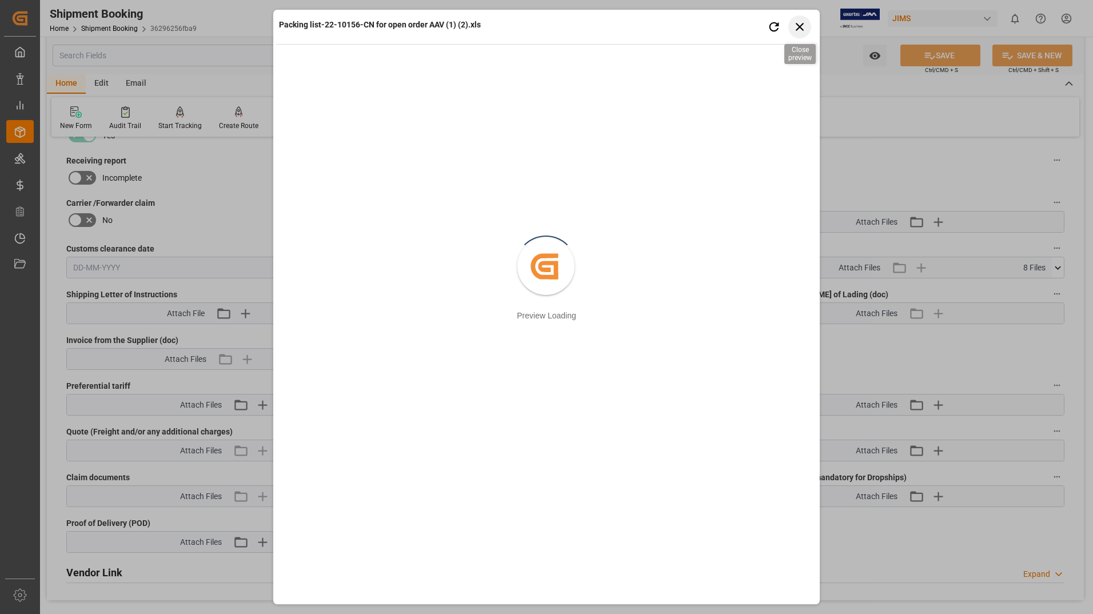
click at [526, 28] on icon "button" at bounding box center [800, 26] width 14 height 14
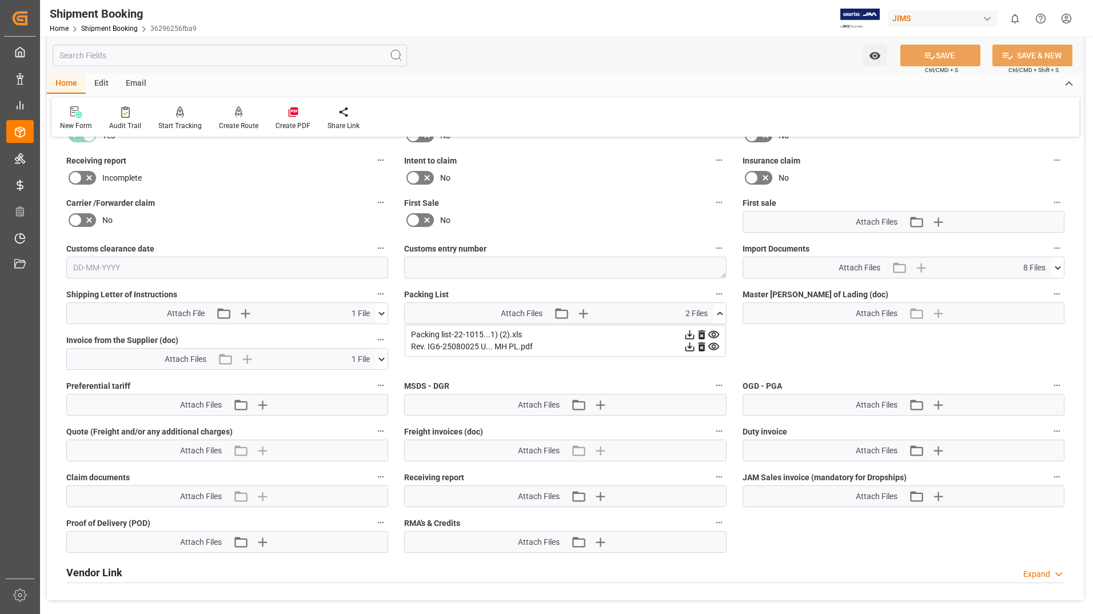
click at [526, 336] on icon at bounding box center [690, 335] width 12 height 12
click at [526, 166] on label "Intent to claim" at bounding box center [565, 161] width 322 height 16
click at [526, 166] on button "Intent to claim" at bounding box center [719, 160] width 15 height 15
click at [526, 160] on div at bounding box center [546, 307] width 1093 height 614
click at [526, 529] on div "Vendor Link Expand" at bounding box center [565, 572] width 998 height 22
